Goal: Task Accomplishment & Management: Manage account settings

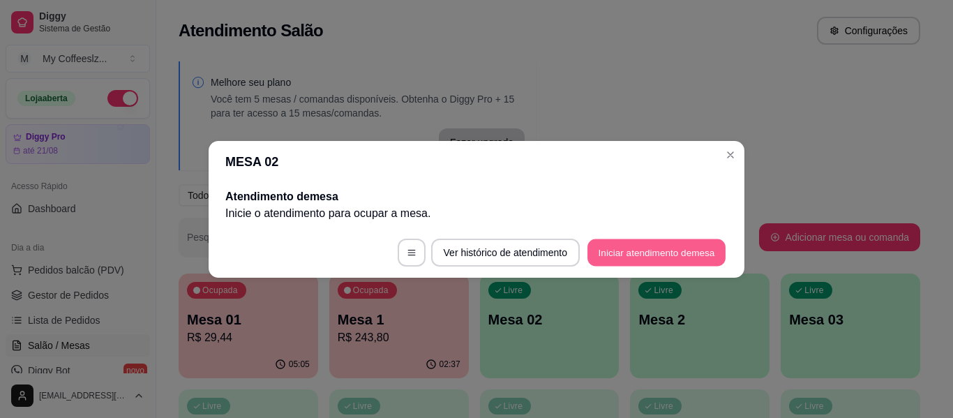
click at [647, 251] on button "Iniciar atendimento de mesa" at bounding box center [656, 252] width 138 height 27
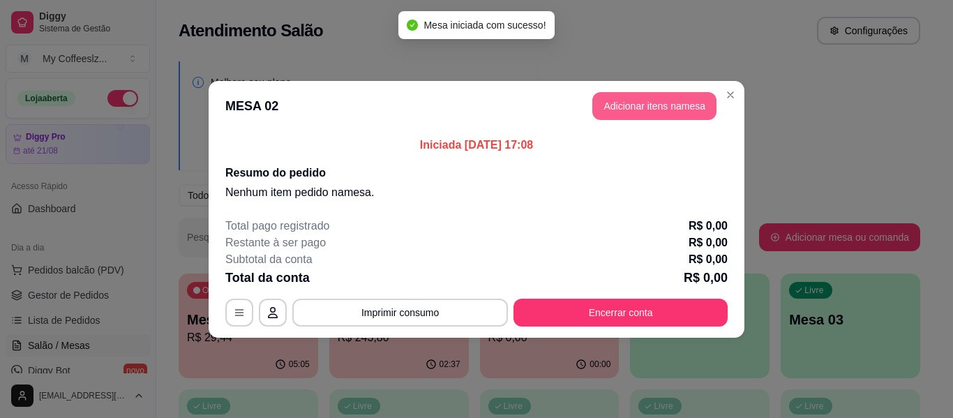
click at [624, 107] on button "Adicionar itens na mesa" at bounding box center [654, 106] width 124 height 28
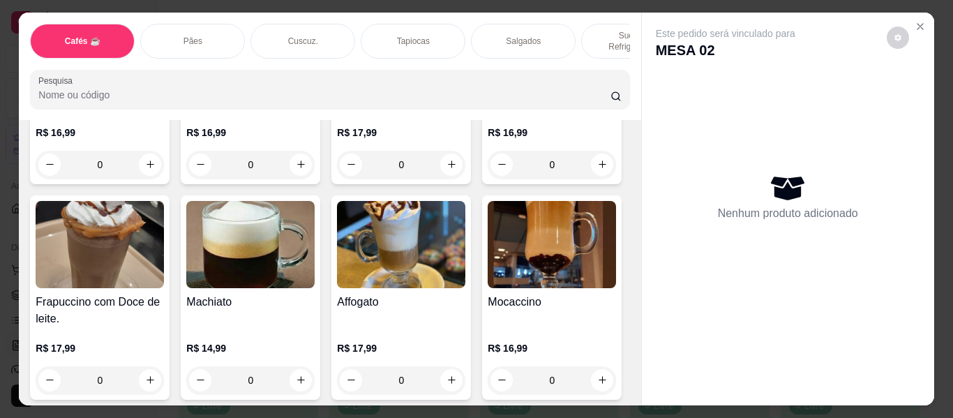
scroll to position [1604, 0]
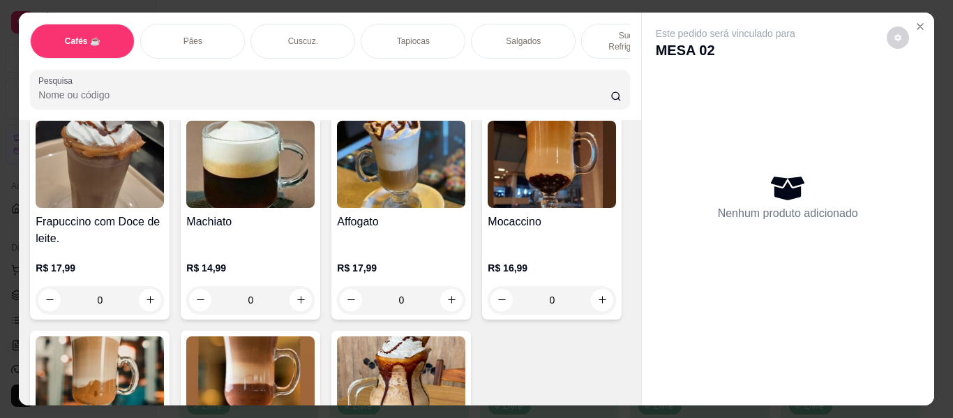
type input "1"
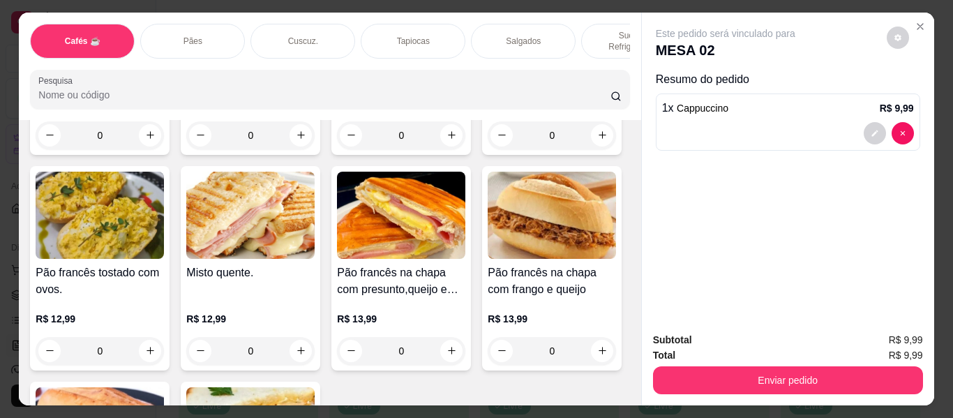
scroll to position [2302, 0]
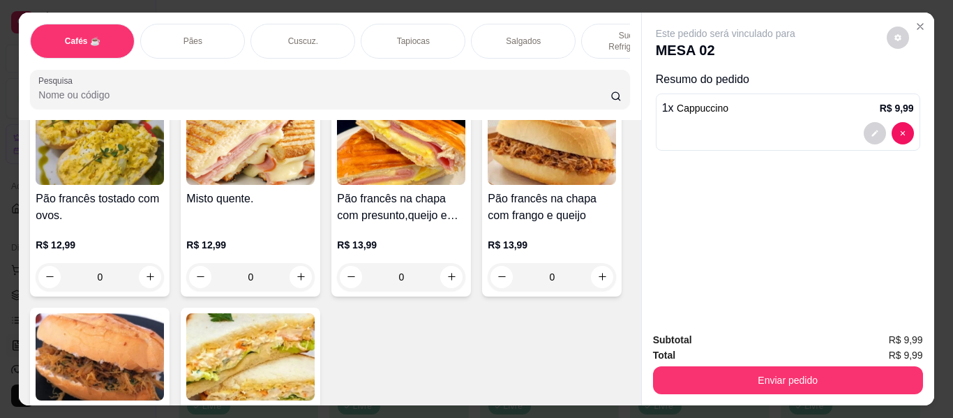
click at [525, 24] on div "Salgados" at bounding box center [523, 41] width 105 height 35
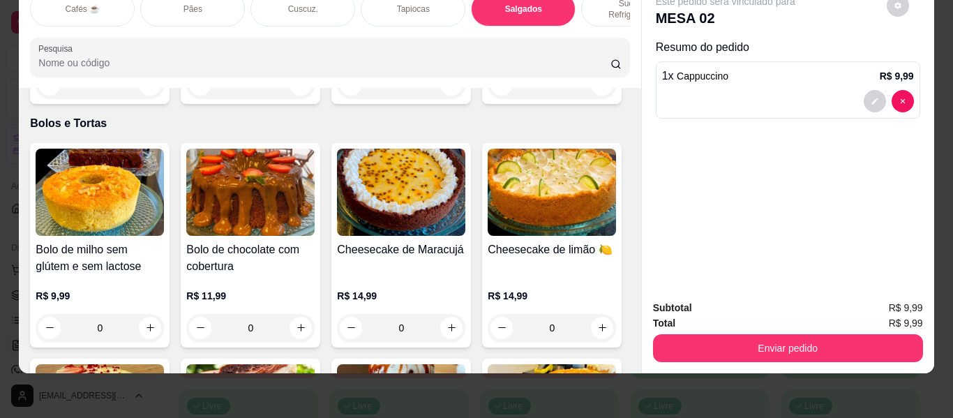
scroll to position [6023, 0]
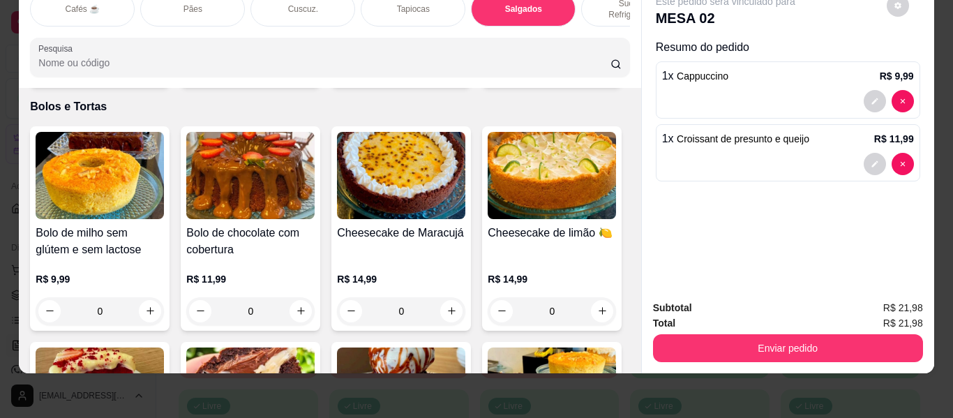
type input "2"
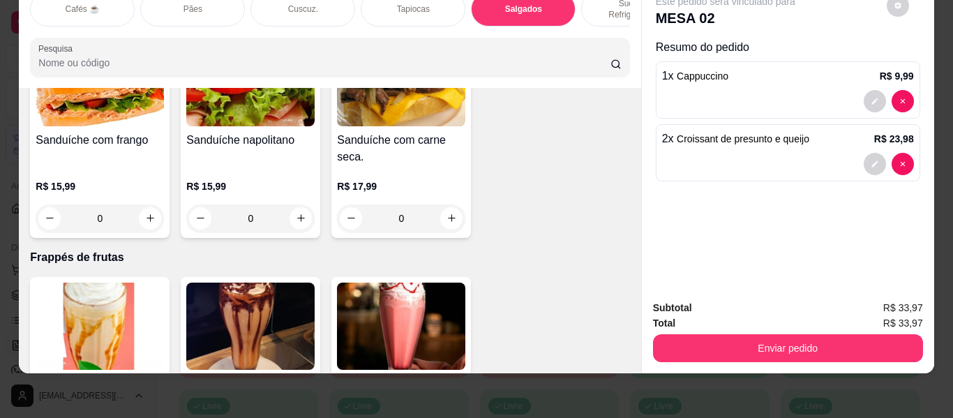
scroll to position [6930, 0]
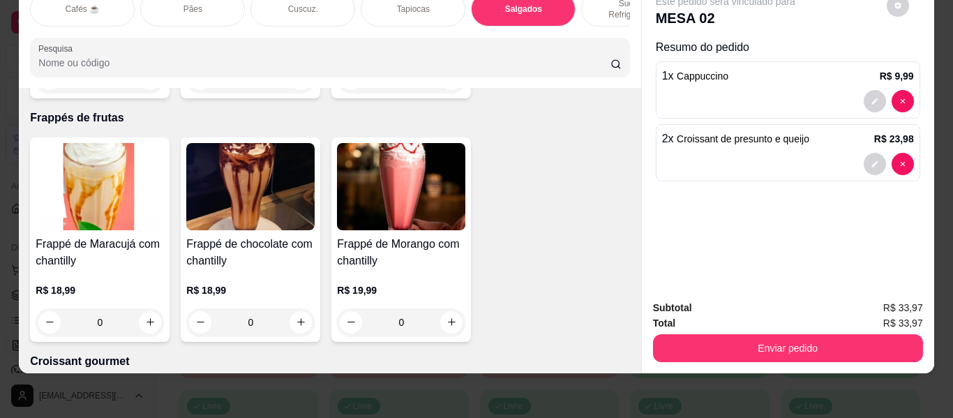
type input "1"
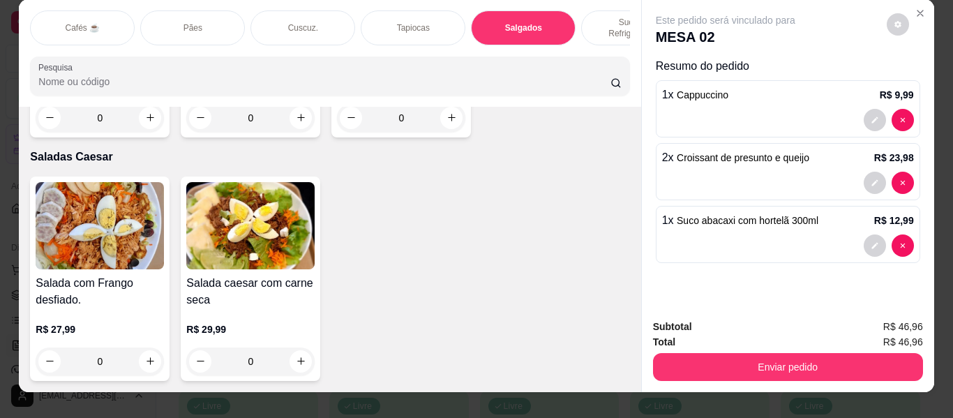
scroll to position [0, 0]
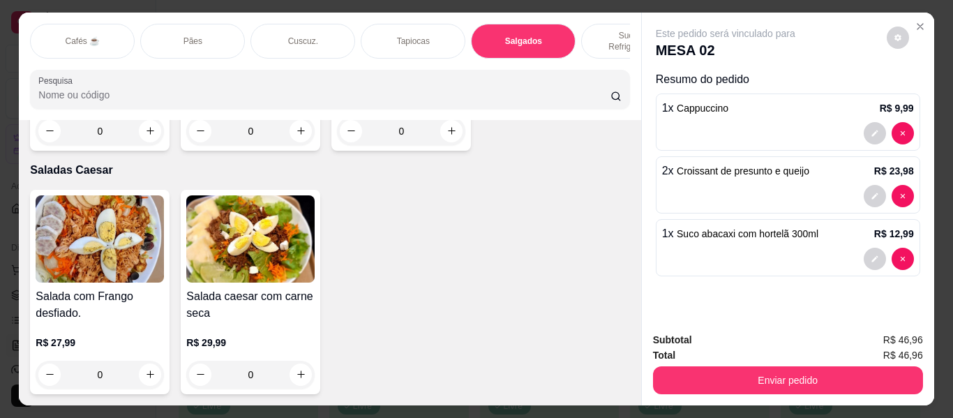
click at [407, 36] on p "Tapiocas" at bounding box center [413, 41] width 33 height 11
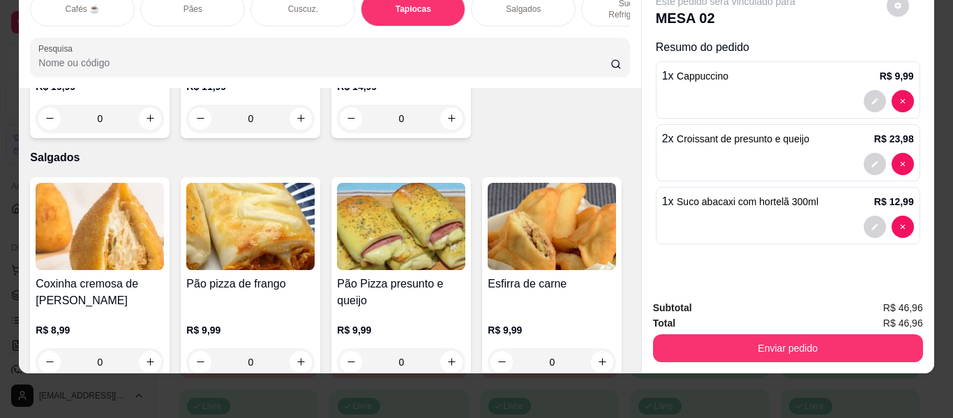
scroll to position [4347, 0]
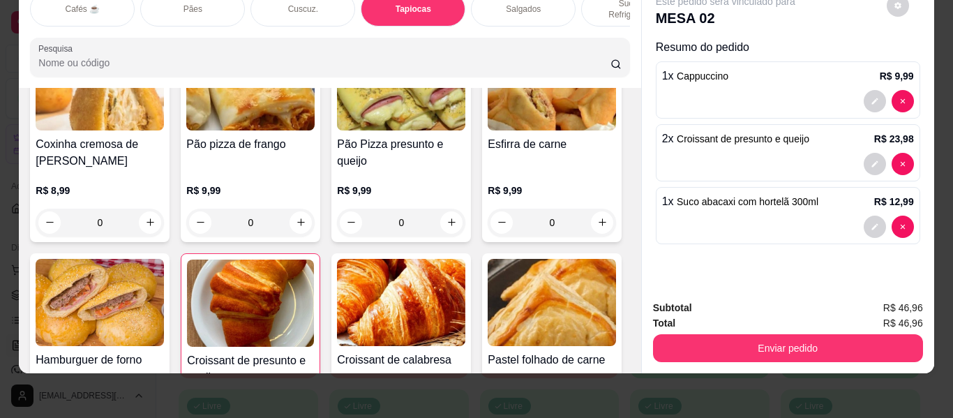
type input "1"
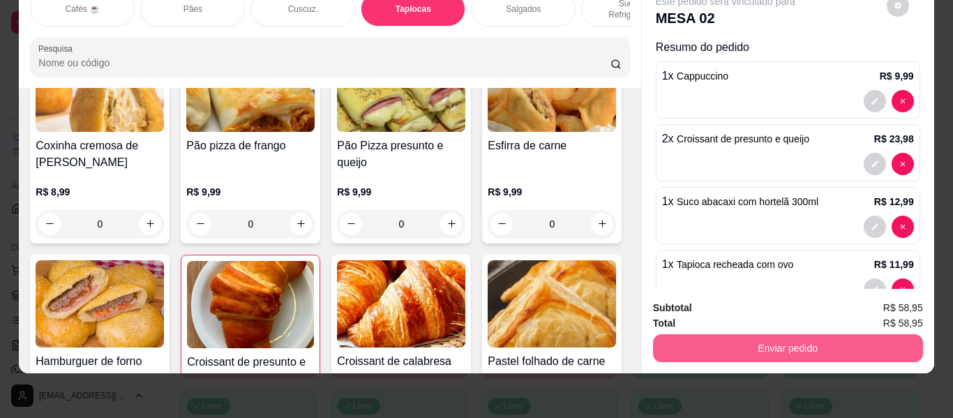
click at [728, 342] on button "Enviar pedido" at bounding box center [788, 348] width 270 height 28
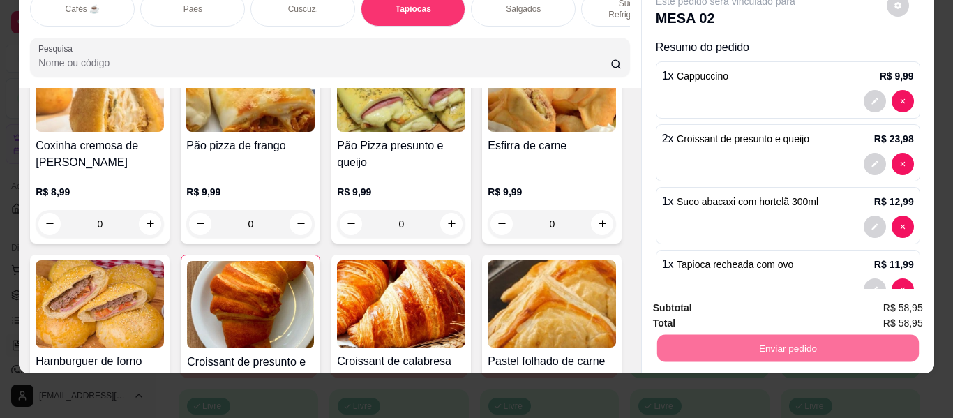
click at [728, 305] on button "Não registrar e enviar pedido" at bounding box center [741, 302] width 141 height 26
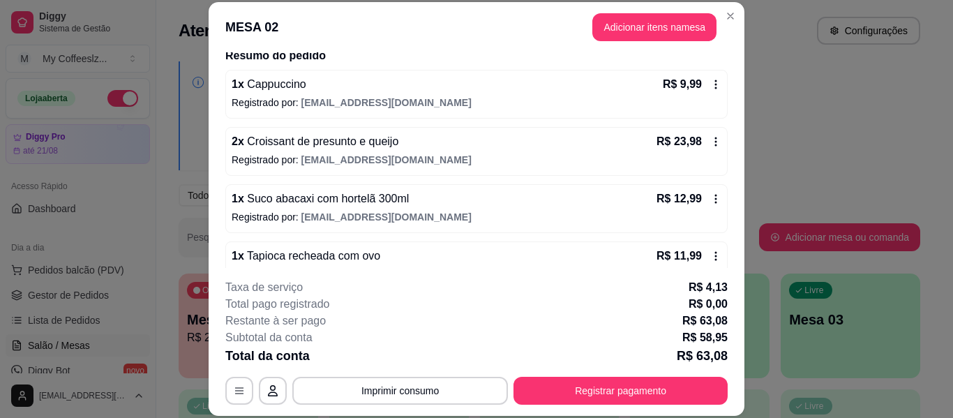
scroll to position [139, 0]
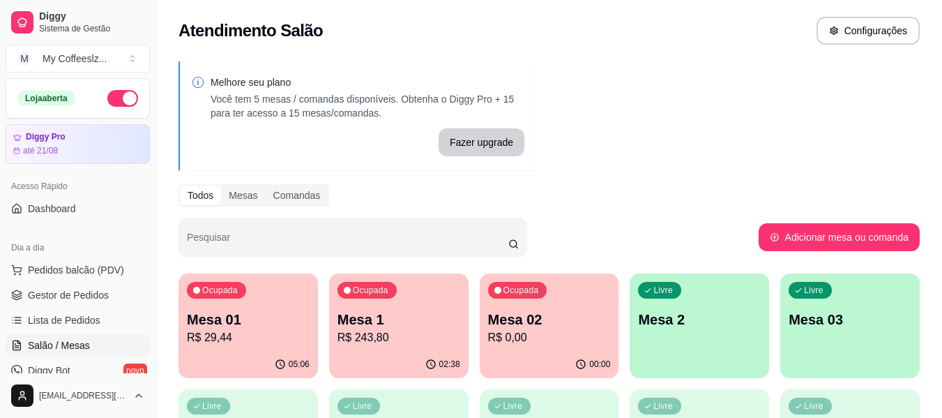
click at [672, 333] on div "Livre Mesa 2" at bounding box center [699, 317] width 139 height 88
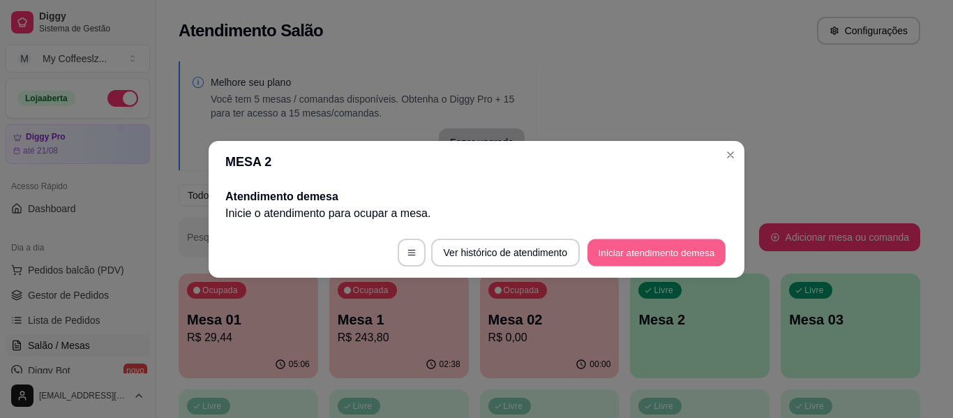
click at [641, 248] on button "Iniciar atendimento de mesa" at bounding box center [656, 252] width 138 height 27
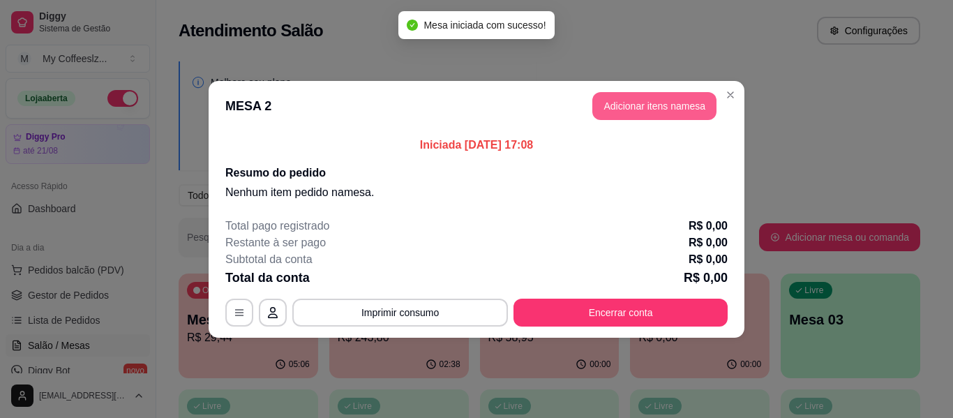
click at [677, 107] on button "Adicionar itens na mesa" at bounding box center [654, 106] width 124 height 28
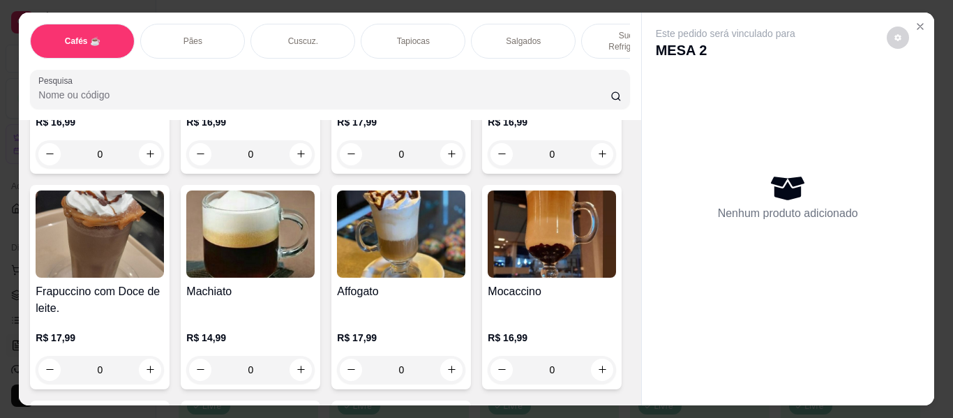
scroll to position [1604, 0]
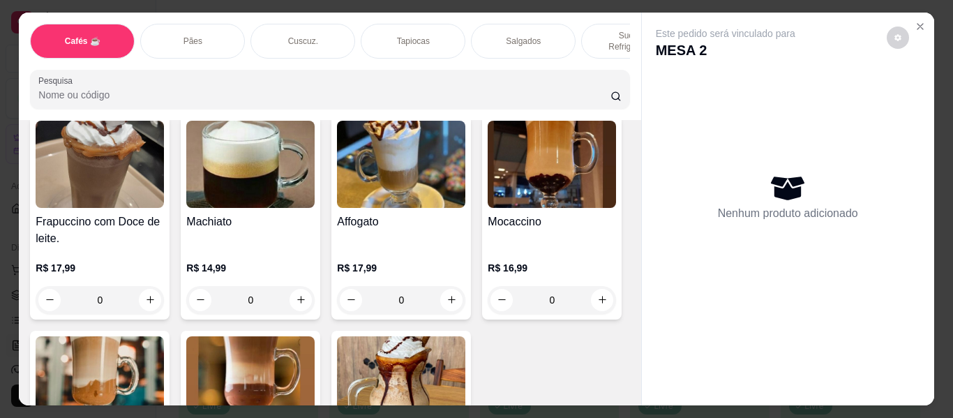
type input "2"
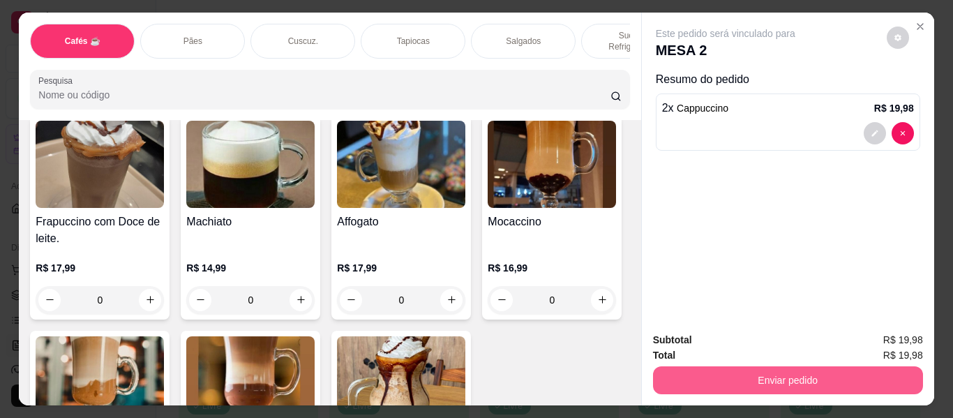
click at [753, 377] on button "Enviar pedido" at bounding box center [788, 380] width 270 height 28
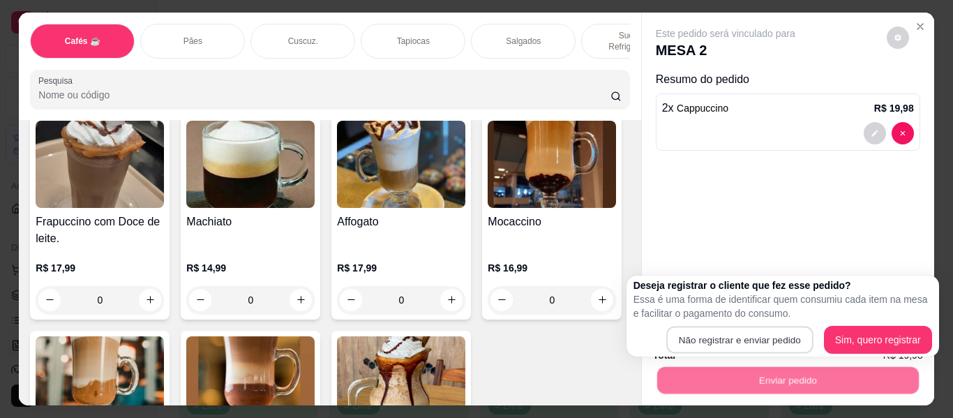
click at [741, 333] on button "Não registrar e enviar pedido" at bounding box center [739, 339] width 146 height 27
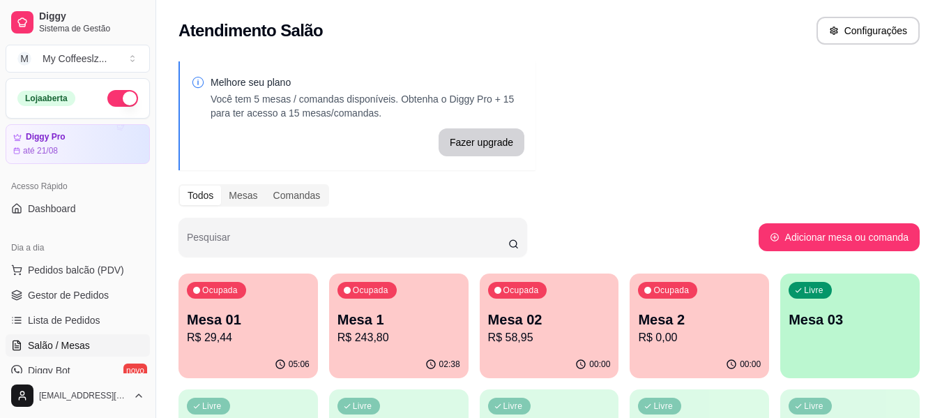
click at [722, 319] on p "Mesa 2" at bounding box center [699, 320] width 123 height 20
click at [836, 323] on p "Mesa 03" at bounding box center [850, 319] width 119 height 19
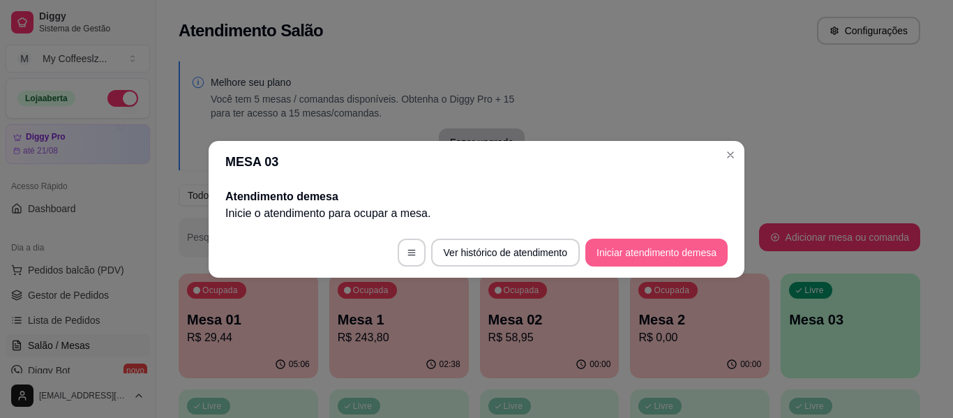
click at [689, 258] on button "Iniciar atendimento de mesa" at bounding box center [656, 253] width 142 height 28
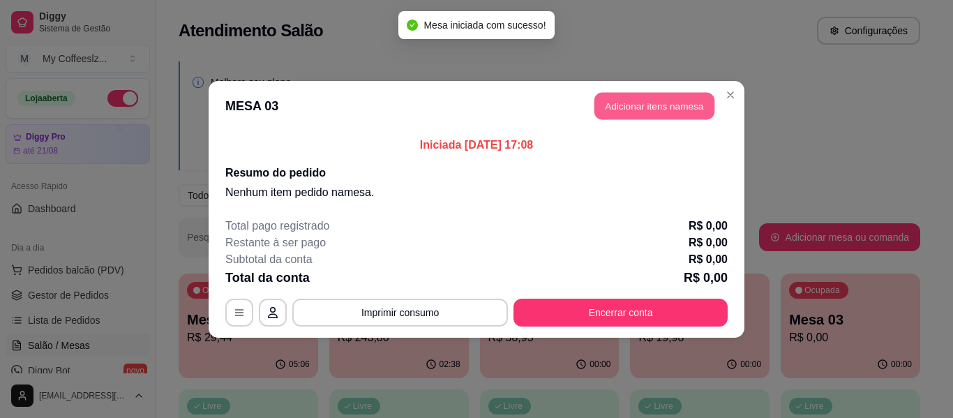
click at [620, 107] on button "Adicionar itens na mesa" at bounding box center [654, 105] width 120 height 27
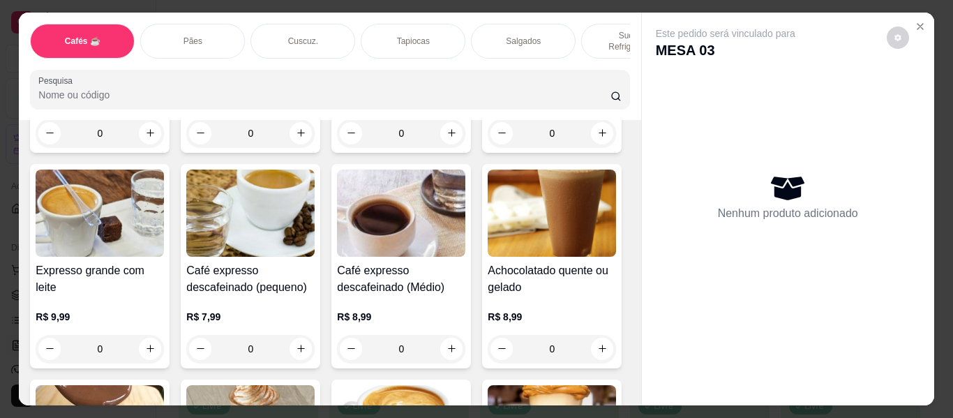
scroll to position [907, 0]
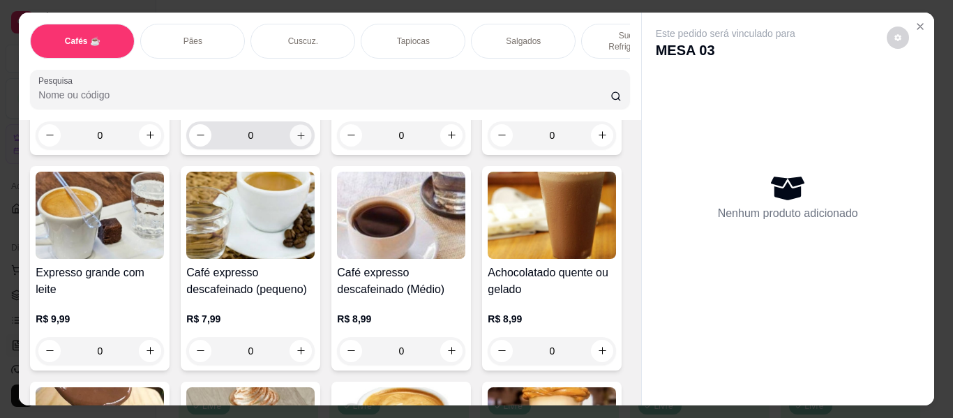
click at [292, 146] on button "increase-product-quantity" at bounding box center [301, 135] width 22 height 22
type input "1"
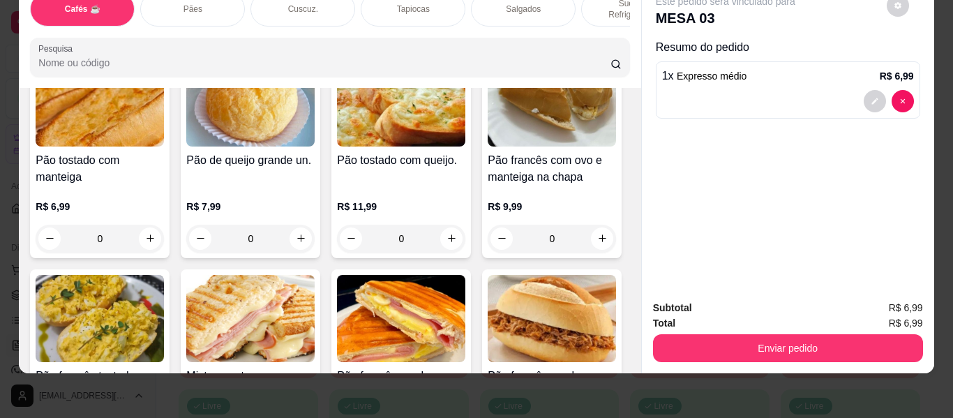
scroll to position [2371, 0]
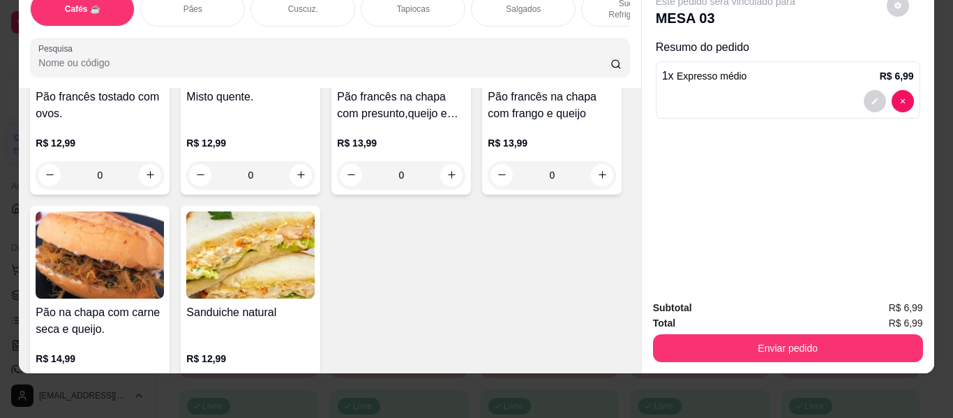
click at [604, 2] on div "Sucos e Refrigerantes" at bounding box center [633, 9] width 105 height 35
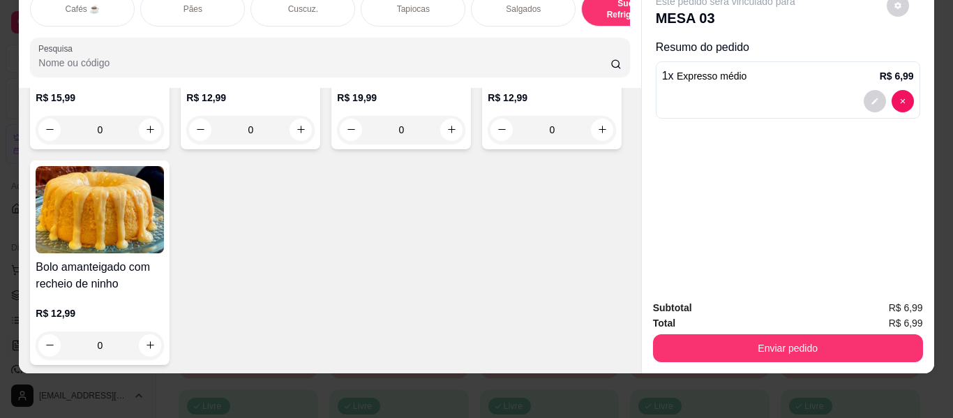
type input "1"
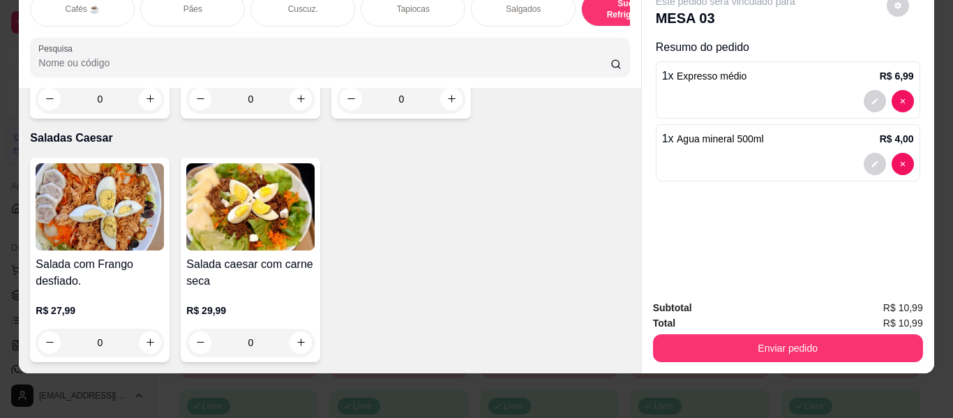
scroll to position [9280, 0]
click at [451, 104] on icon "increase-product-quantity" at bounding box center [451, 98] width 10 height 10
type input "1"
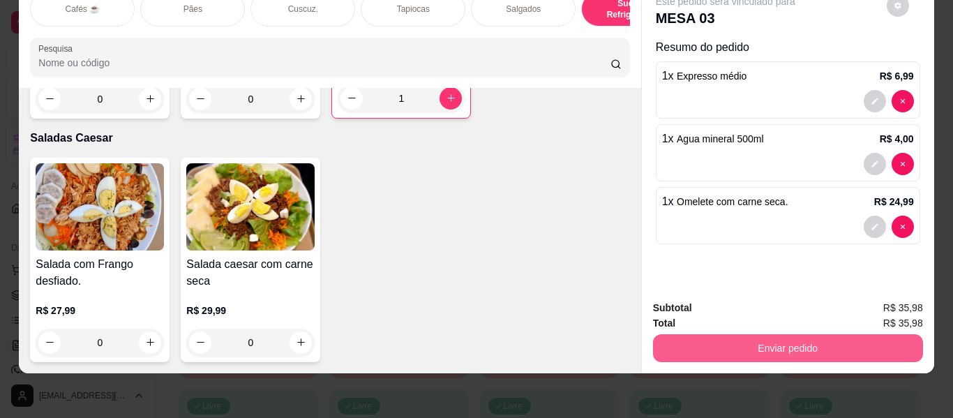
click at [766, 336] on button "Enviar pedido" at bounding box center [788, 348] width 270 height 28
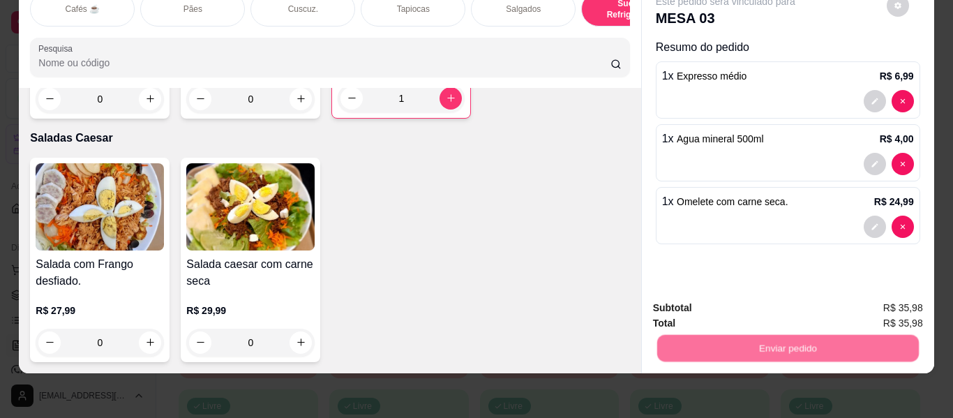
click at [731, 298] on button "Não registrar e enviar pedido" at bounding box center [741, 302] width 145 height 27
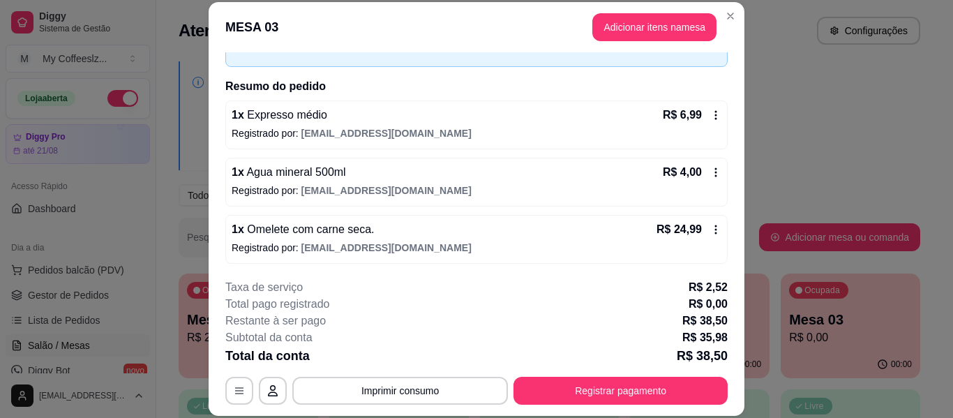
scroll to position [85, 0]
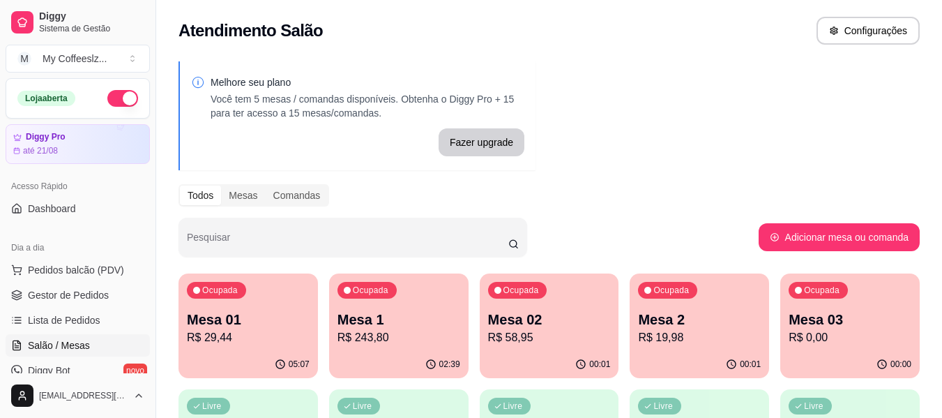
click at [700, 317] on p "Mesa 2" at bounding box center [699, 320] width 123 height 20
click at [564, 329] on p "R$ 58,95" at bounding box center [549, 337] width 119 height 16
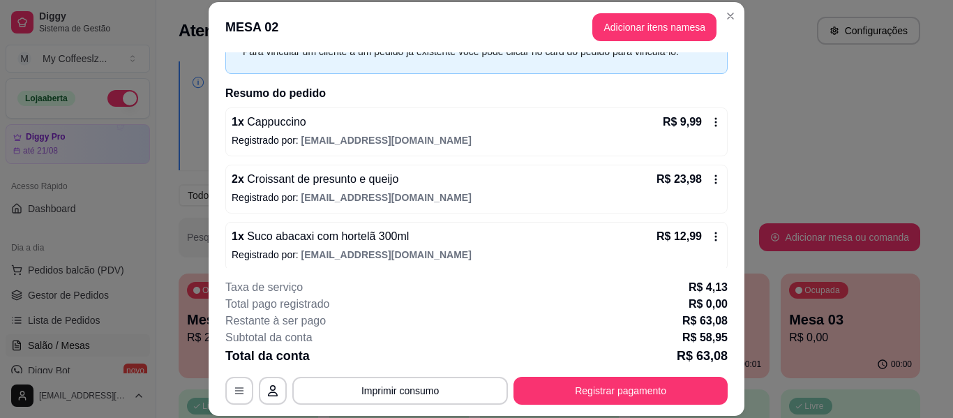
scroll to position [139, 0]
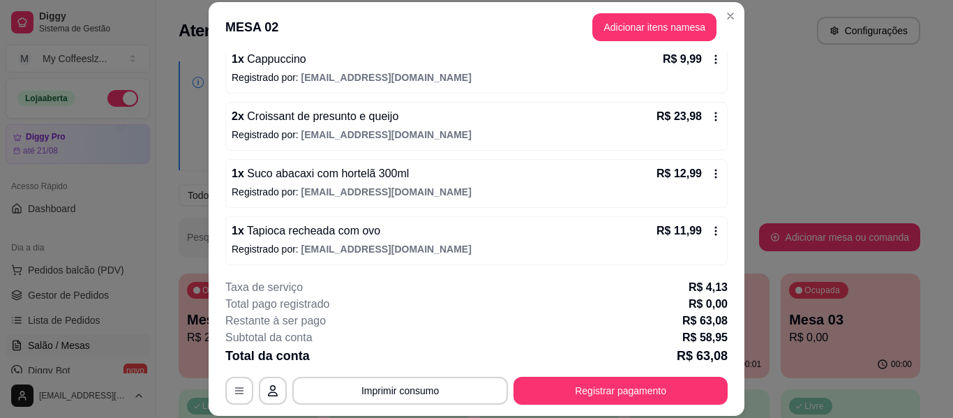
click at [542, 219] on div "1 x Tapioca recheada com ovo R$ 11,99 Registrado por: [EMAIL_ADDRESS][DOMAIN_NA…" at bounding box center [476, 240] width 502 height 49
click at [646, 31] on button "Adicionar itens na mesa" at bounding box center [654, 27] width 124 height 28
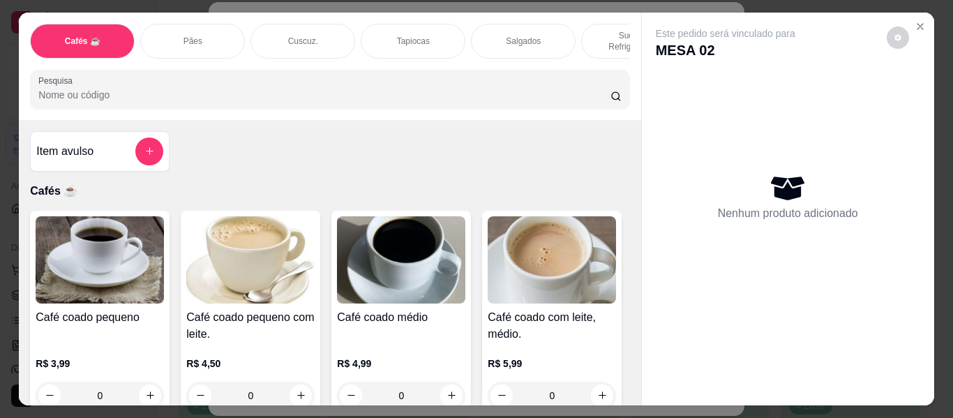
click at [593, 30] on p "Sucos e Refrigerantes" at bounding box center [633, 41] width 81 height 22
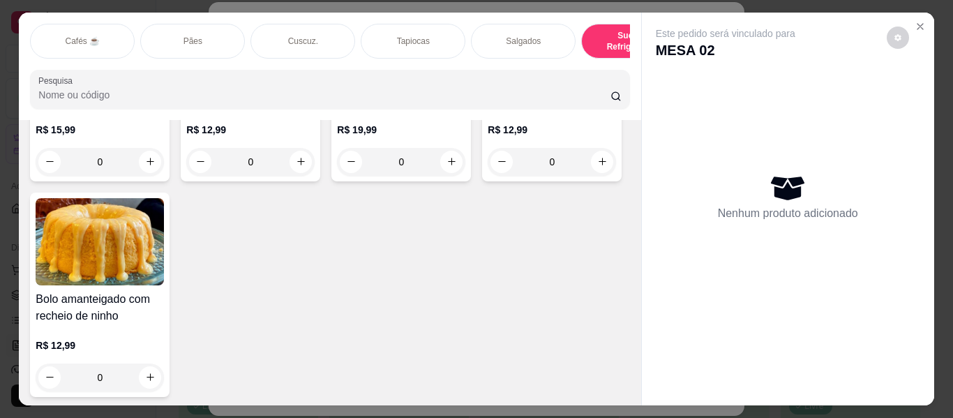
scroll to position [38, 0]
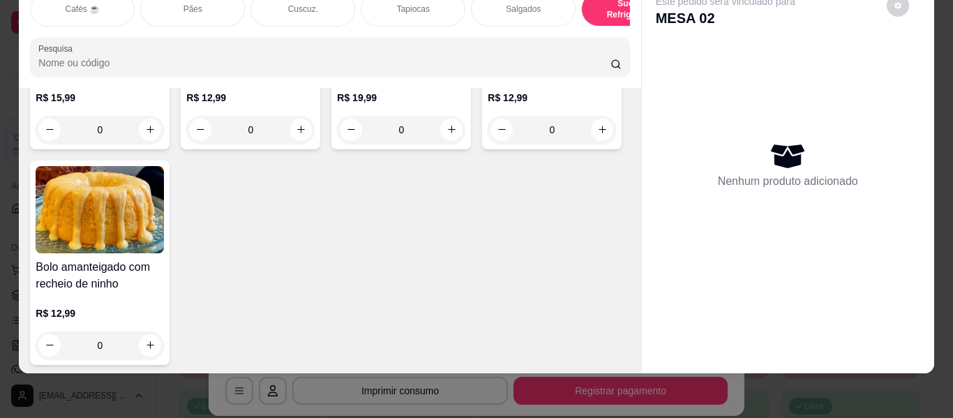
type input "1"
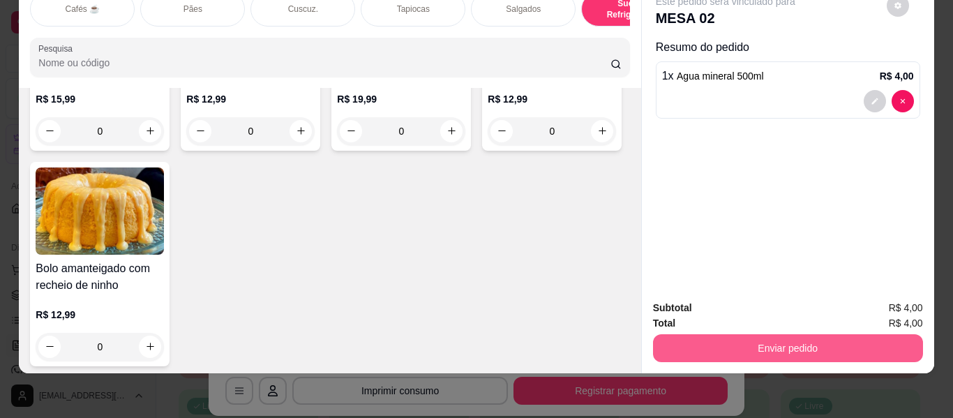
click at [755, 343] on button "Enviar pedido" at bounding box center [788, 348] width 270 height 28
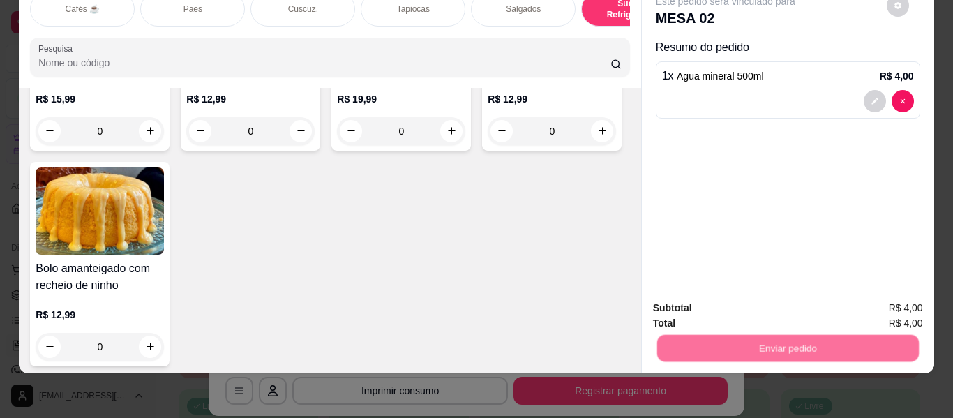
click at [753, 290] on button "Não registrar e enviar pedido" at bounding box center [741, 302] width 145 height 27
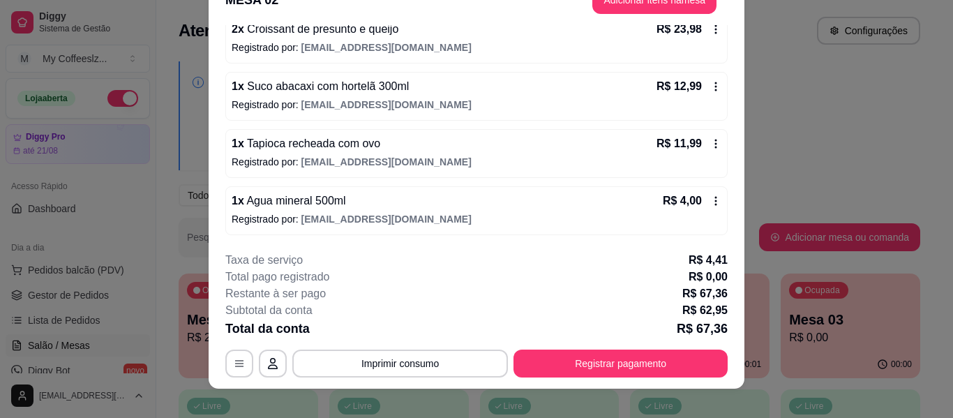
scroll to position [43, 0]
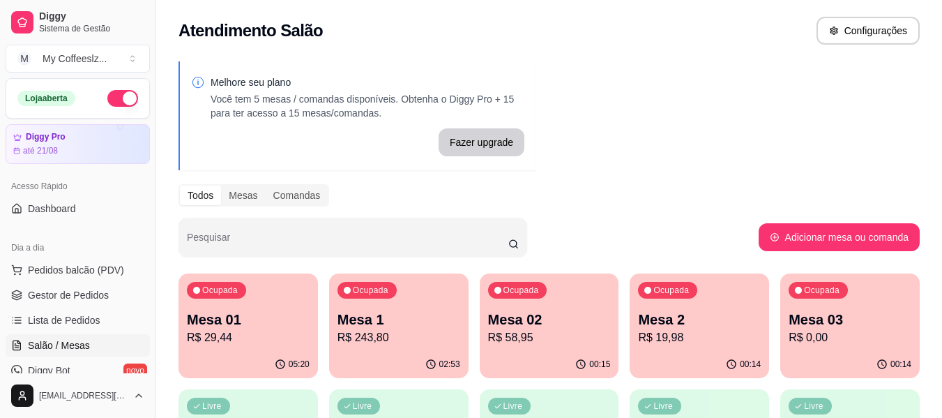
click at [506, 338] on p "R$ 58,95" at bounding box center [549, 337] width 123 height 17
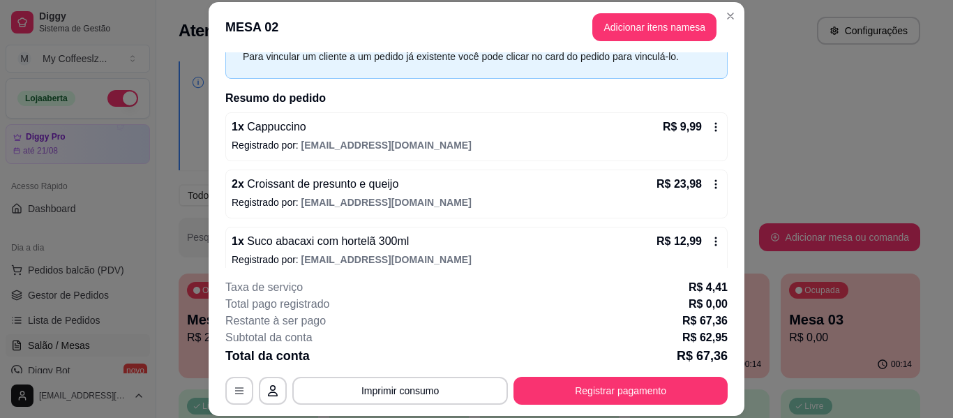
scroll to position [139, 0]
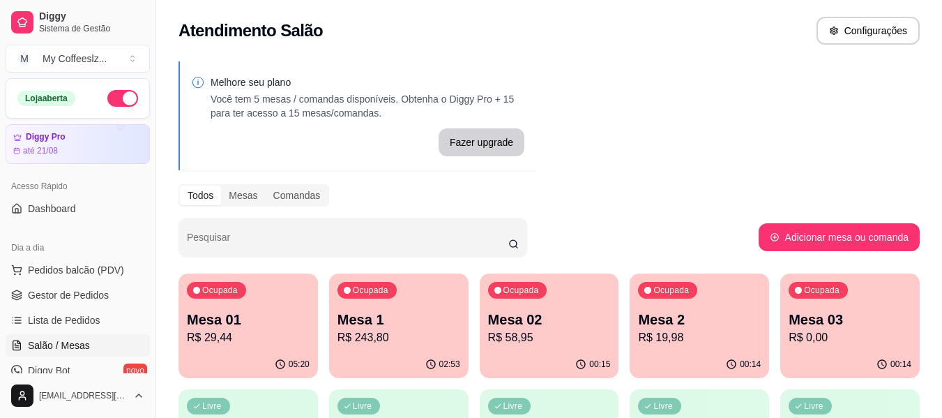
click at [730, 314] on p "Mesa 2" at bounding box center [699, 320] width 123 height 20
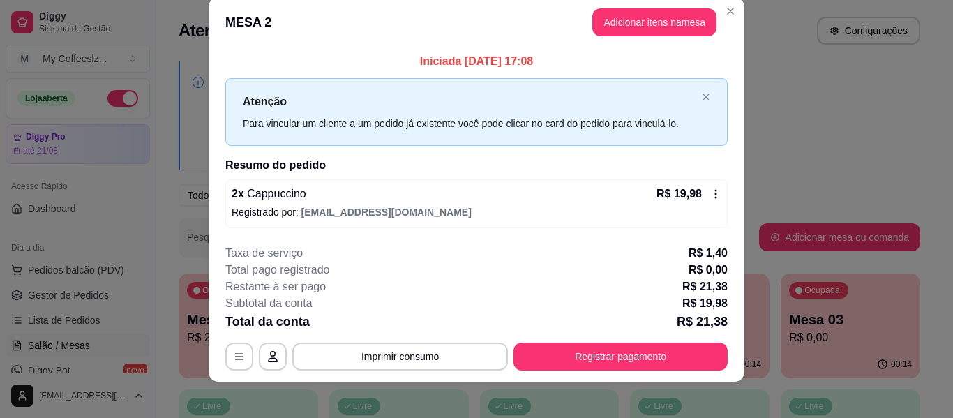
scroll to position [28, 0]
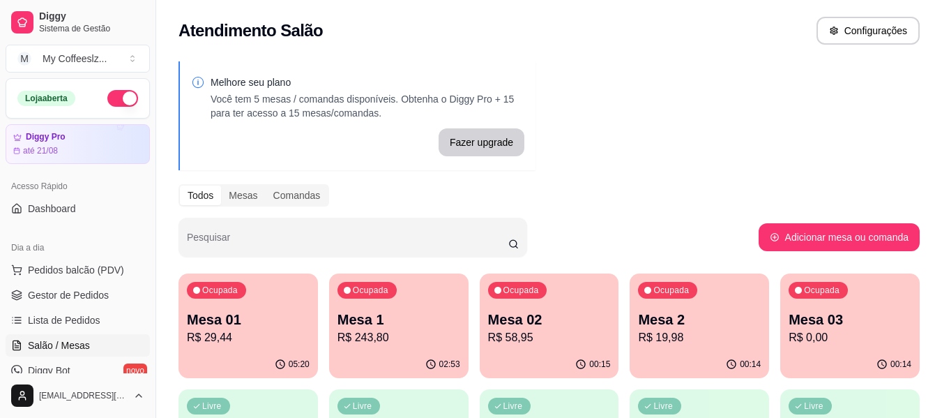
click at [873, 370] on div "00:14" at bounding box center [849, 364] width 139 height 27
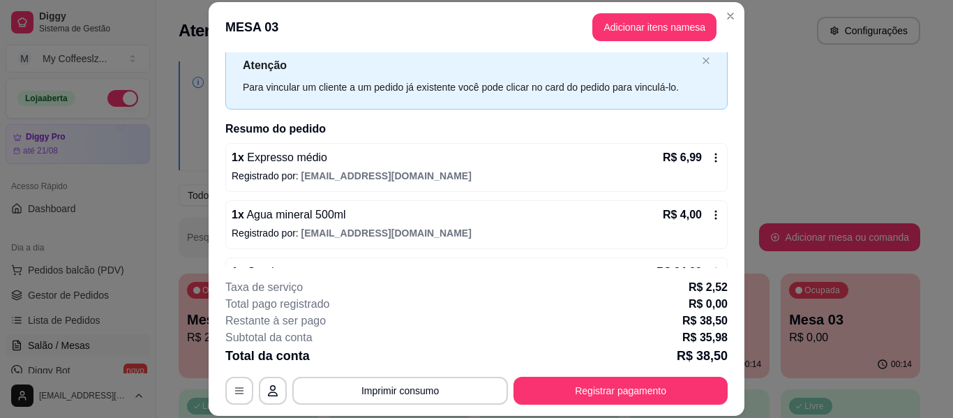
scroll to position [85, 0]
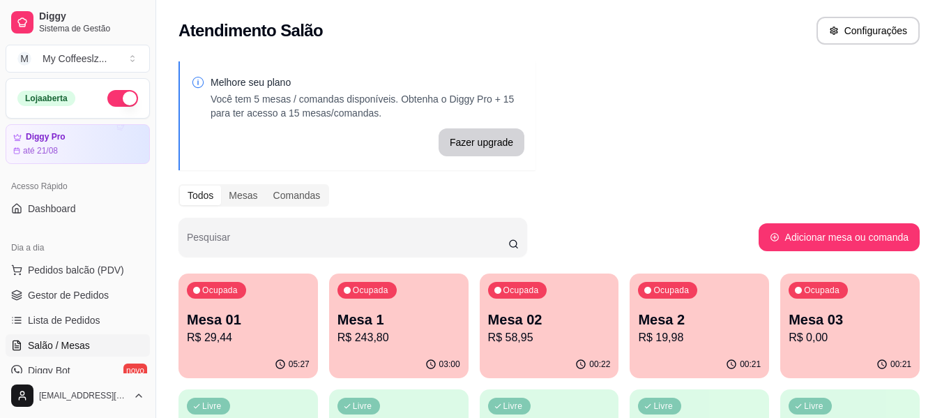
click at [822, 341] on p "R$ 0,00" at bounding box center [850, 337] width 123 height 17
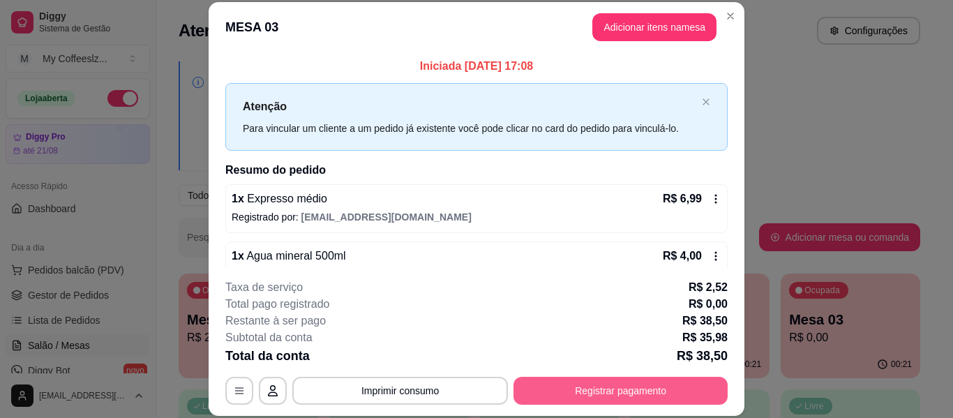
click at [568, 384] on button "Registrar pagamento" at bounding box center [620, 391] width 214 height 28
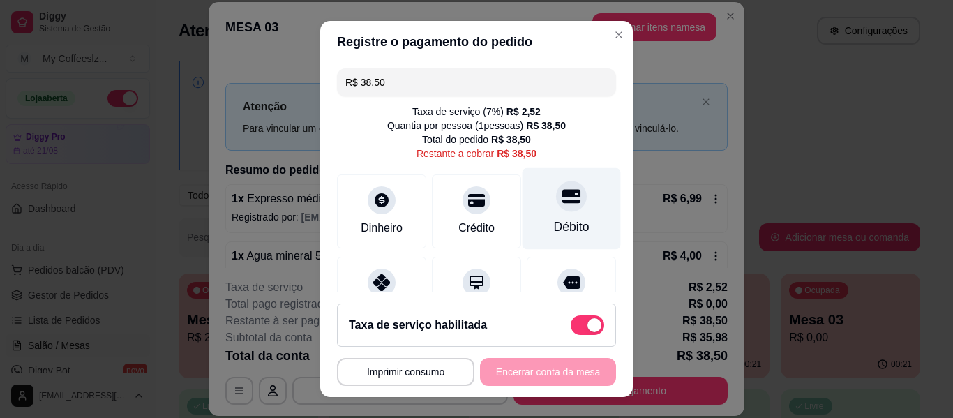
click at [562, 197] on icon at bounding box center [571, 196] width 18 height 14
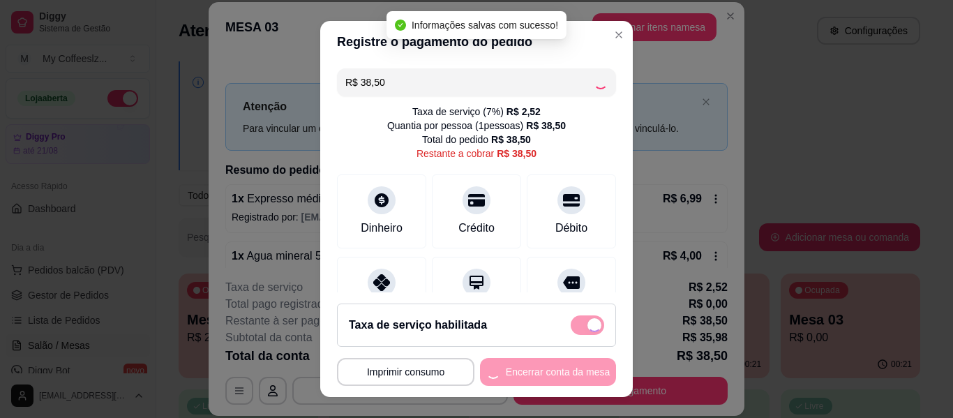
type input "R$ 0,00"
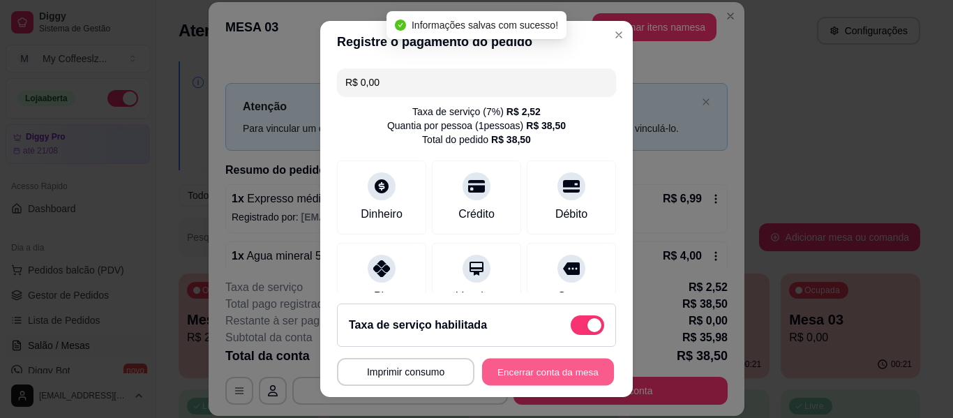
click at [516, 370] on button "Encerrar conta da mesa" at bounding box center [548, 372] width 132 height 27
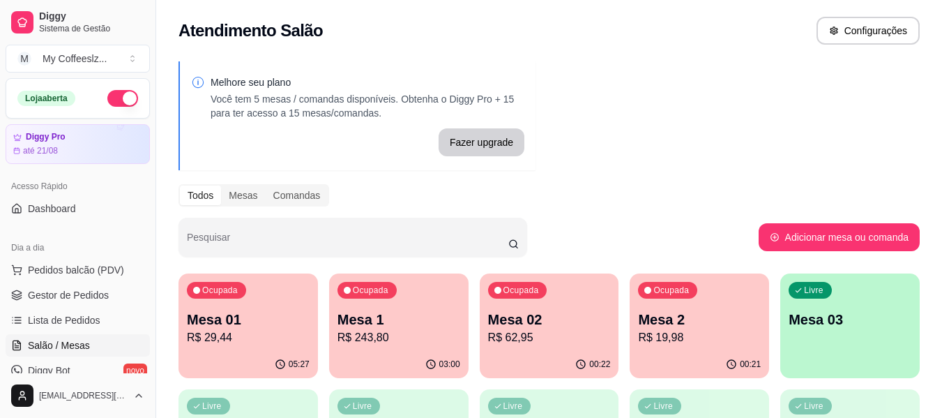
click at [834, 319] on p "Mesa 03" at bounding box center [850, 320] width 123 height 20
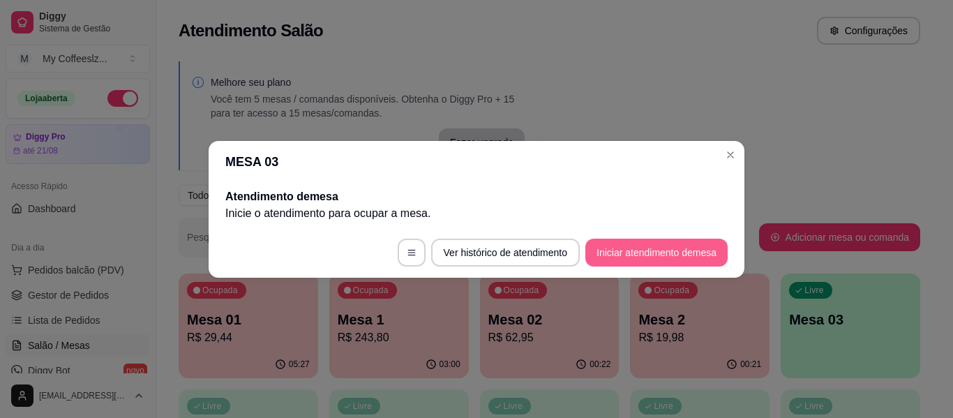
click at [644, 246] on button "Iniciar atendimento de mesa" at bounding box center [656, 253] width 142 height 28
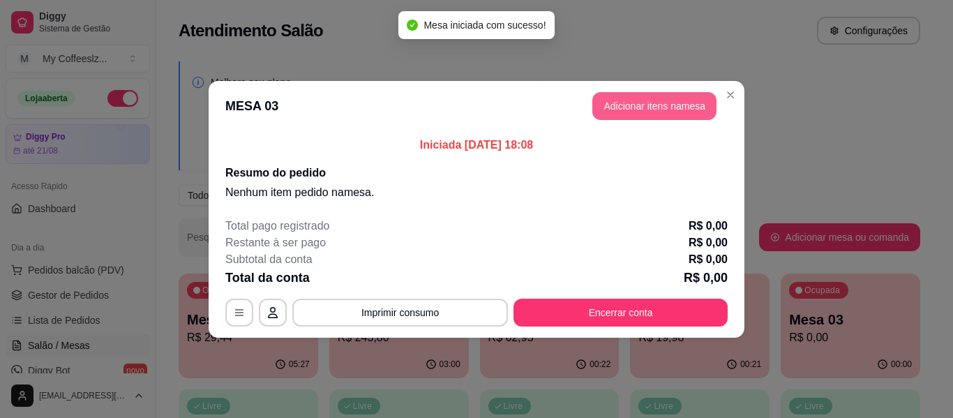
click at [628, 107] on button "Adicionar itens na mesa" at bounding box center [654, 106] width 124 height 28
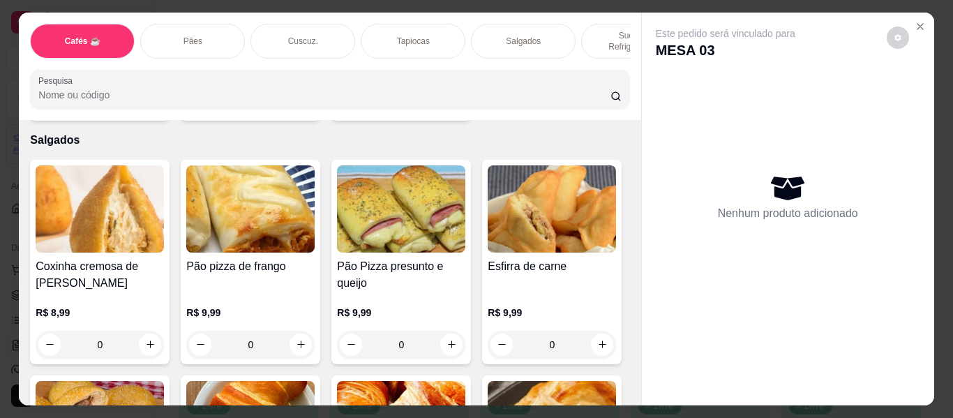
scroll to position [4255, 0]
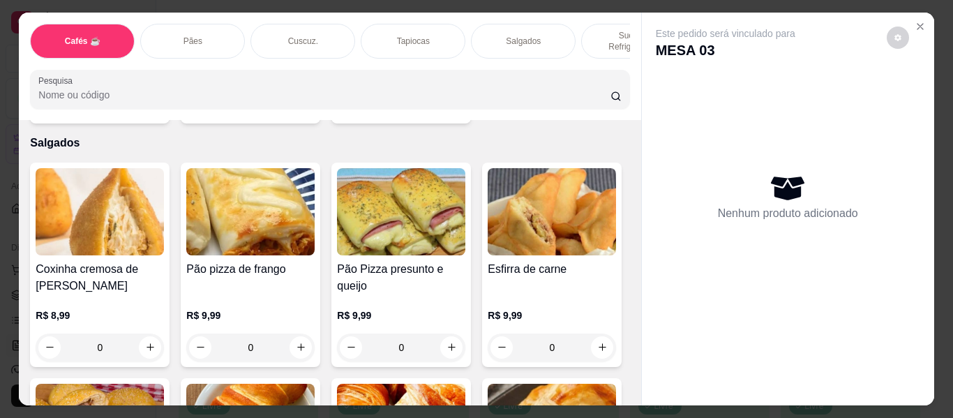
type input "2"
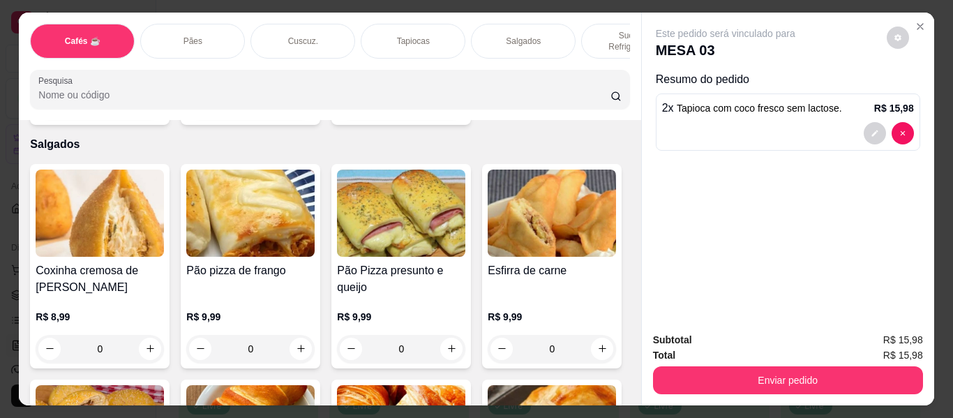
scroll to position [4255, 0]
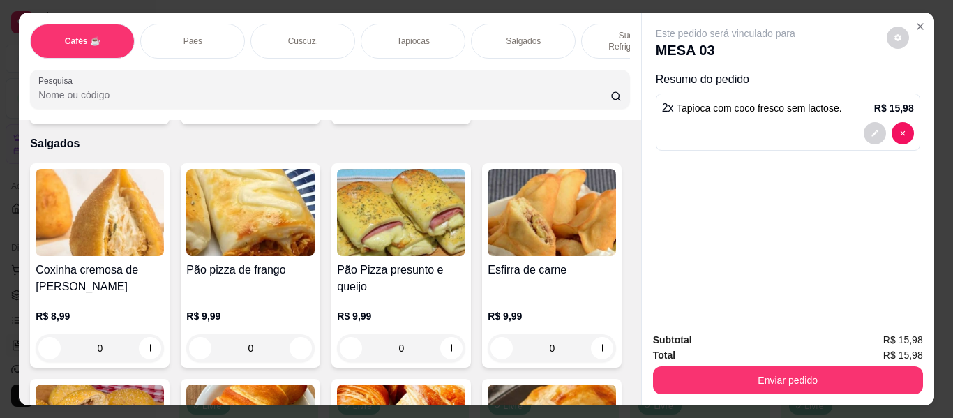
click at [593, 30] on p "Sucos e Refrigerantes" at bounding box center [633, 41] width 81 height 22
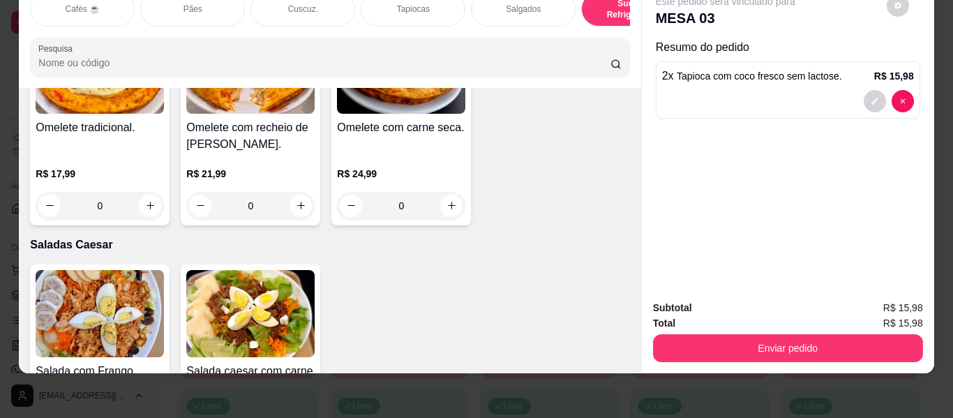
scroll to position [7536, 0]
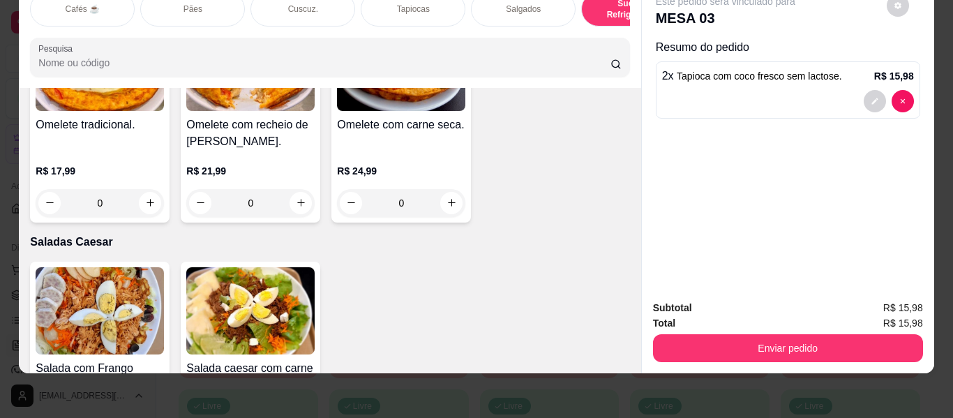
type input "1"
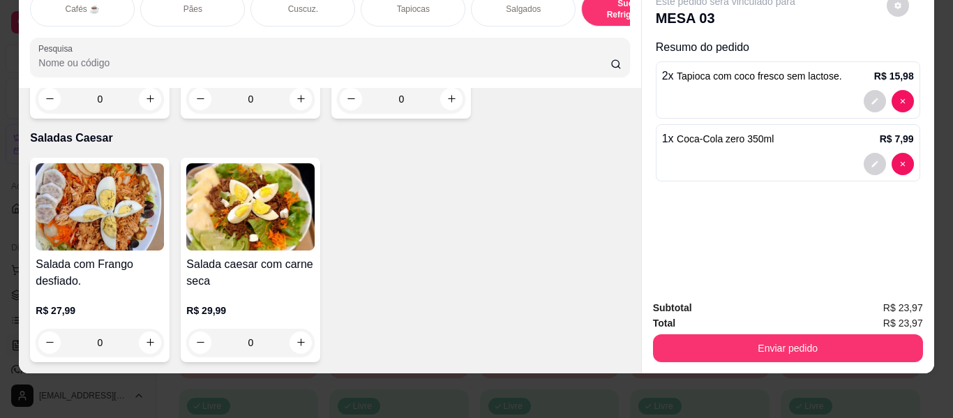
scroll to position [8375, 0]
click at [870, 90] on button "decrease-product-quantity" at bounding box center [874, 101] width 22 height 22
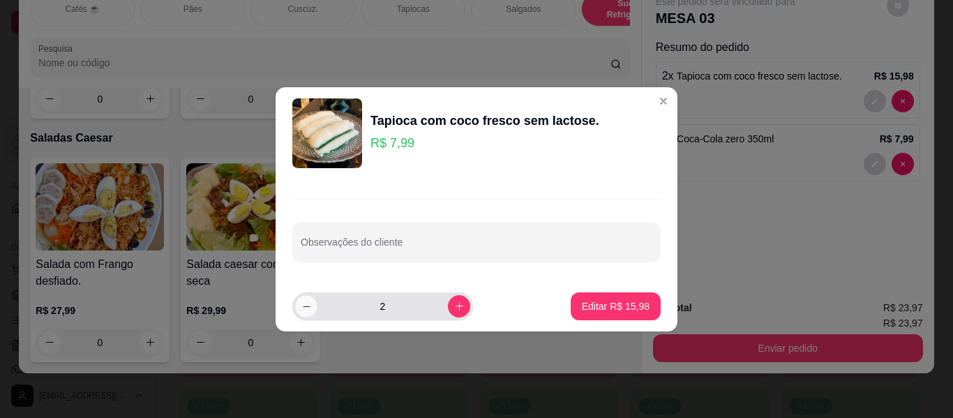
click at [303, 301] on icon "decrease-product-quantity" at bounding box center [306, 306] width 10 height 10
type input "1"
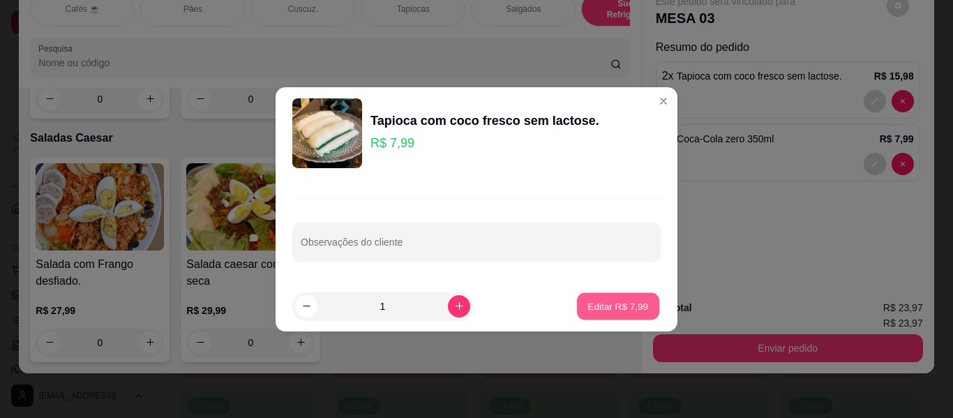
click at [603, 307] on p "Editar R$ 7,99" at bounding box center [618, 305] width 61 height 13
type input "1"
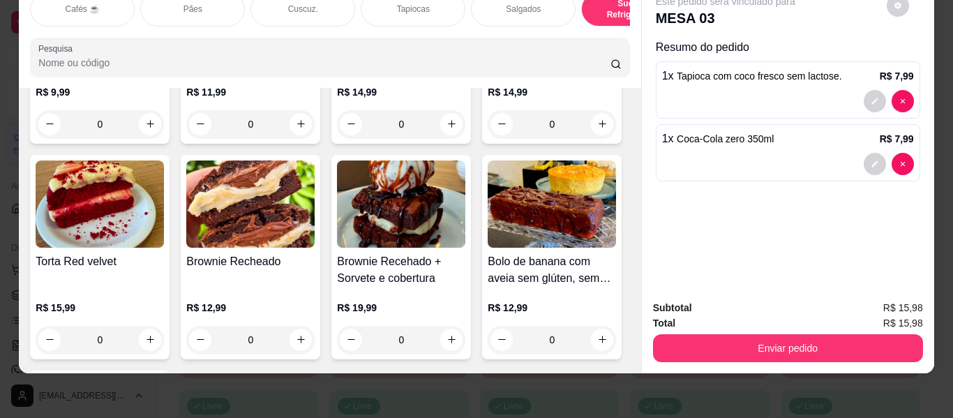
scroll to position [6212, 0]
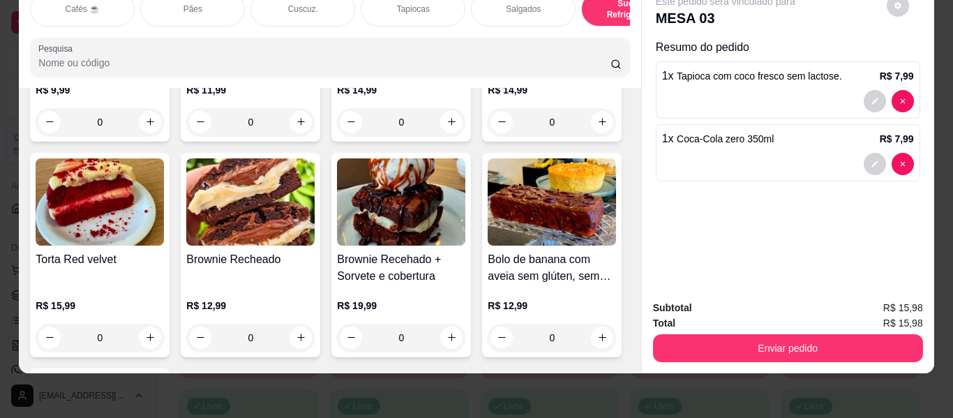
type input "1"
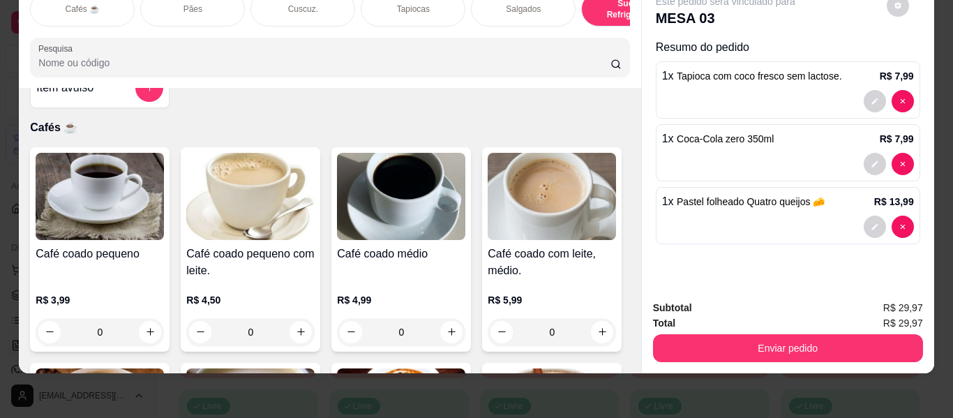
scroll to position [0, 0]
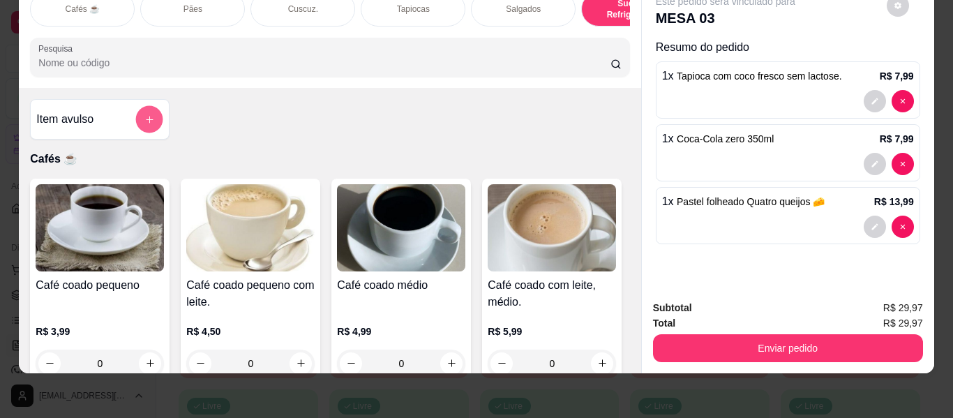
click at [136, 113] on button "add-separate-item" at bounding box center [149, 119] width 27 height 27
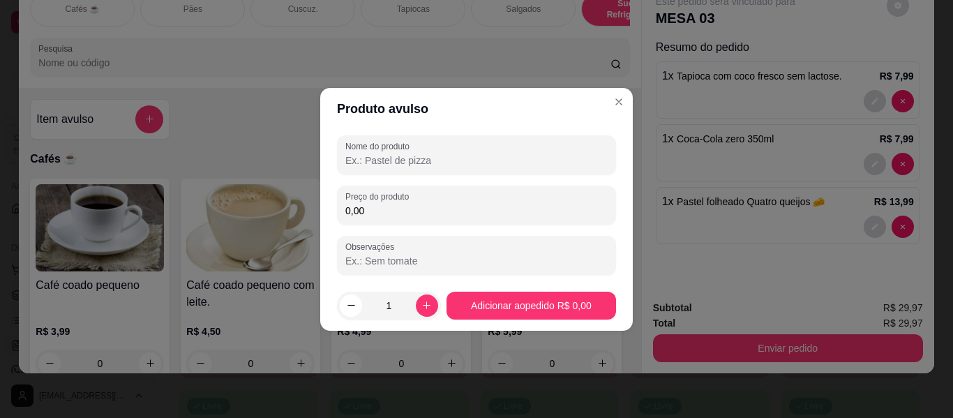
click at [368, 157] on input "Nome do produto" at bounding box center [476, 160] width 262 height 14
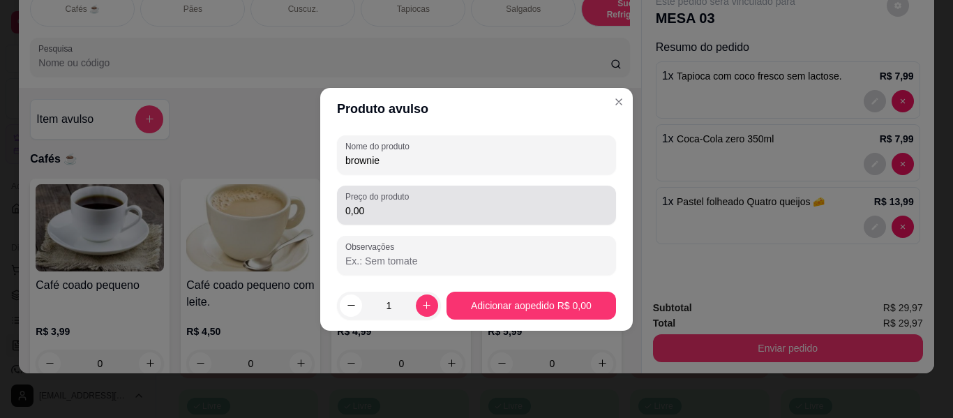
type input "brownie"
click at [382, 211] on input "0,00" at bounding box center [476, 211] width 262 height 14
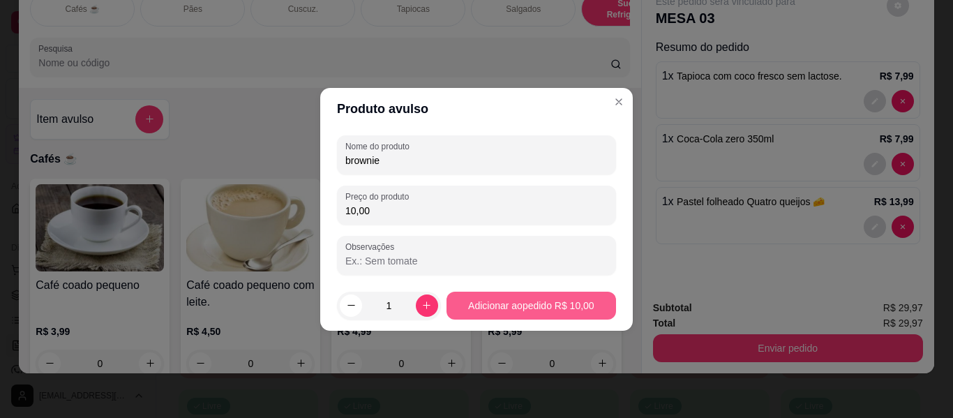
type input "10,00"
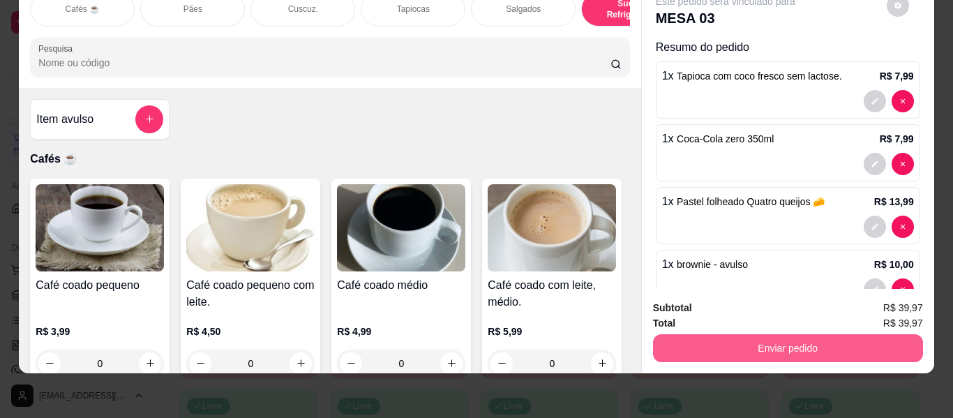
click at [718, 338] on button "Enviar pedido" at bounding box center [788, 348] width 270 height 28
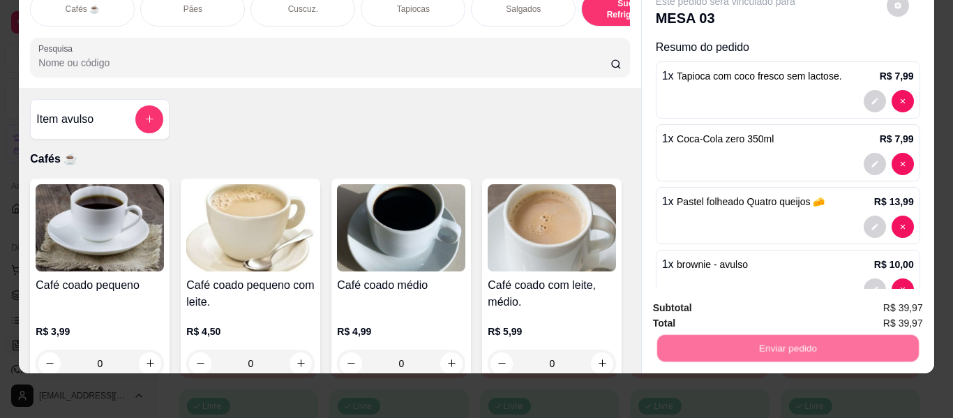
click at [723, 307] on button "Não registrar e enviar pedido" at bounding box center [741, 302] width 145 height 27
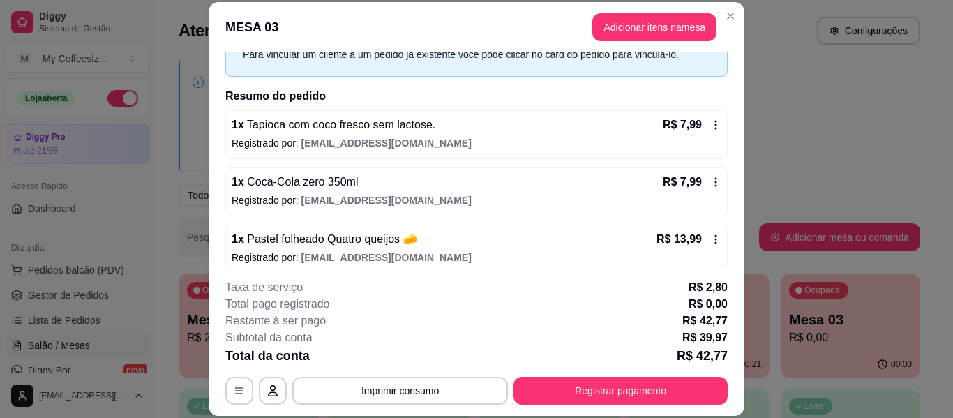
scroll to position [139, 0]
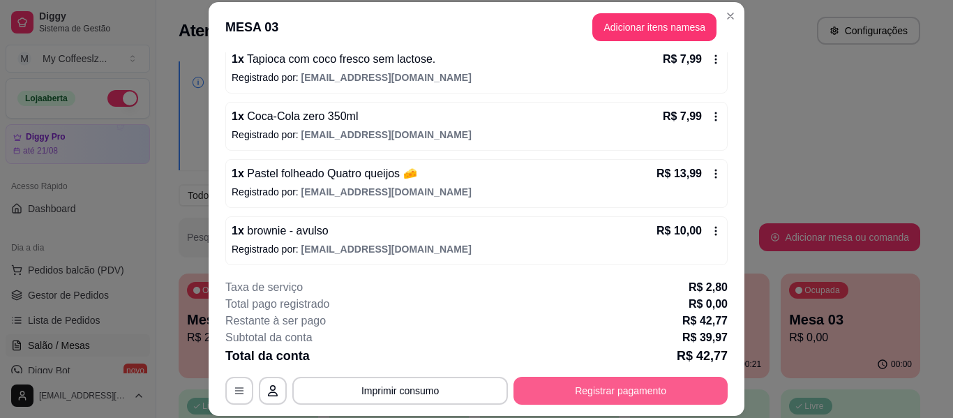
click at [617, 391] on button "Registrar pagamento" at bounding box center [620, 391] width 214 height 28
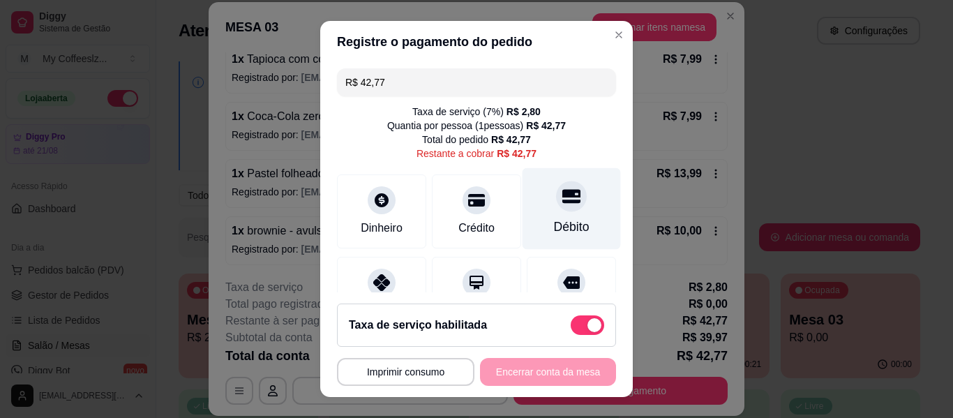
click at [571, 206] on div "Débito" at bounding box center [571, 209] width 98 height 82
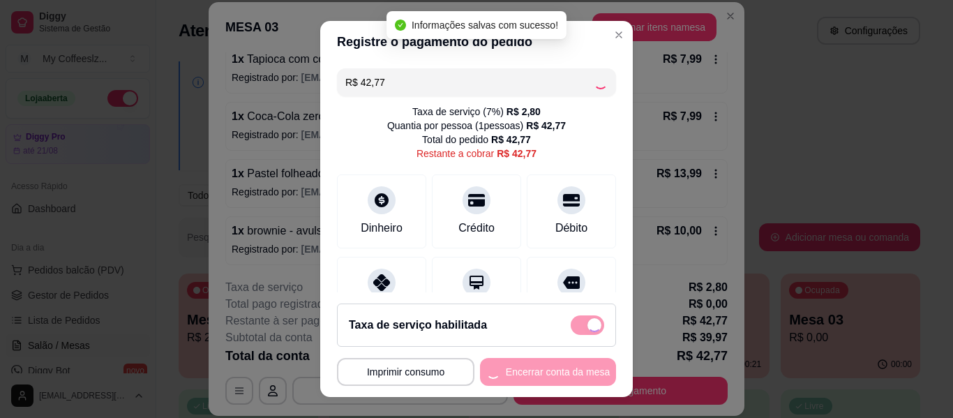
type input "R$ 0,00"
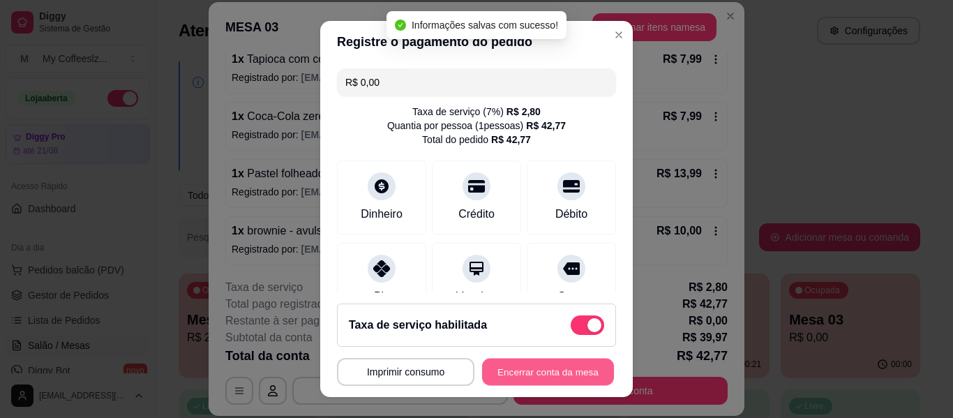
click at [503, 371] on button "Encerrar conta da mesa" at bounding box center [548, 372] width 132 height 27
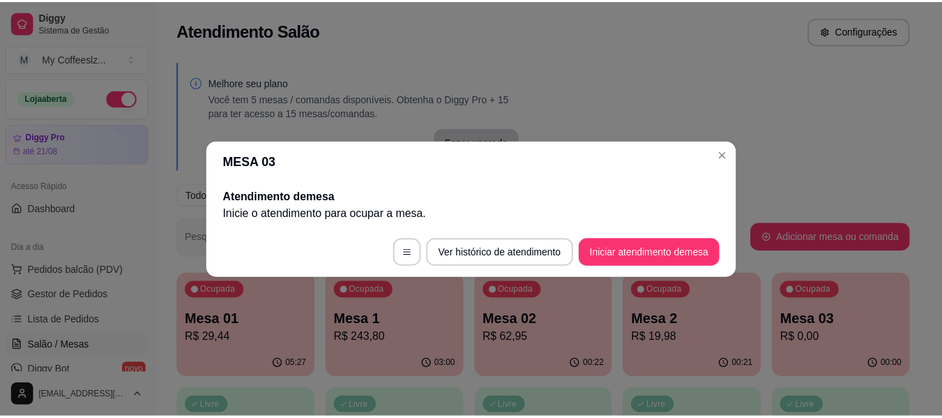
scroll to position [0, 0]
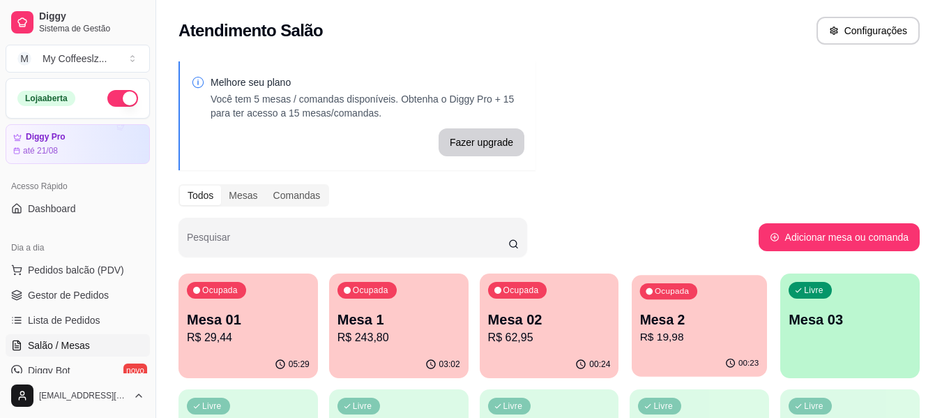
click at [690, 331] on p "R$ 19,98" at bounding box center [699, 337] width 119 height 16
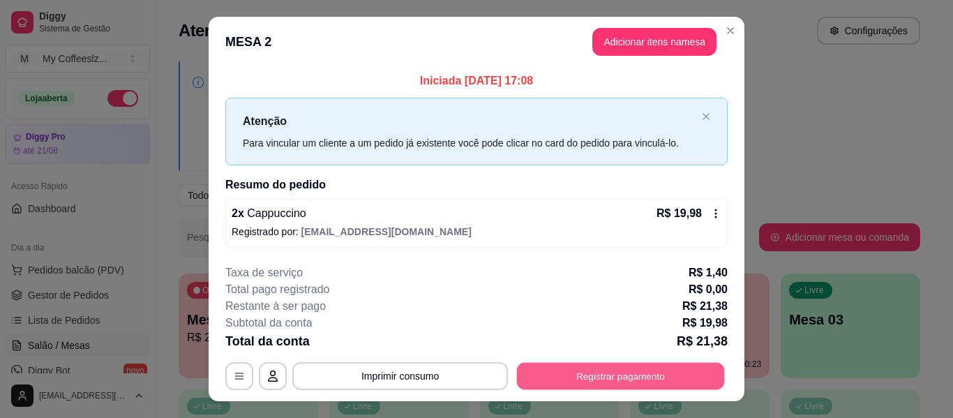
click at [592, 368] on button "Registrar pagamento" at bounding box center [621, 376] width 208 height 27
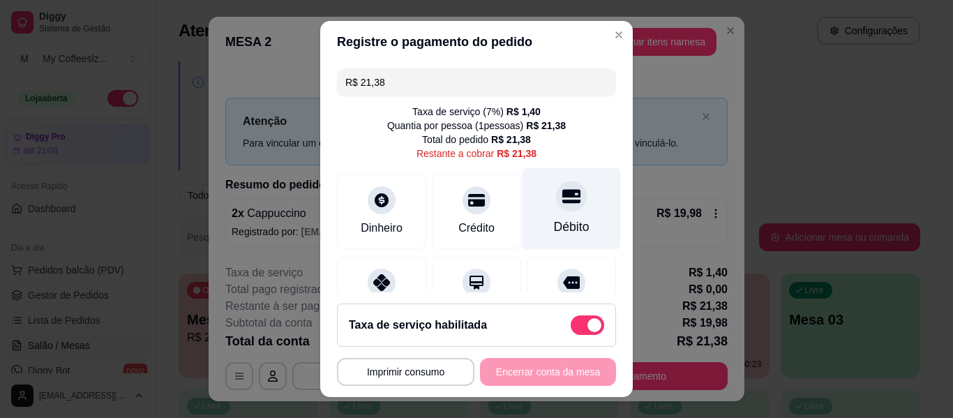
click at [562, 200] on icon at bounding box center [571, 196] width 18 height 14
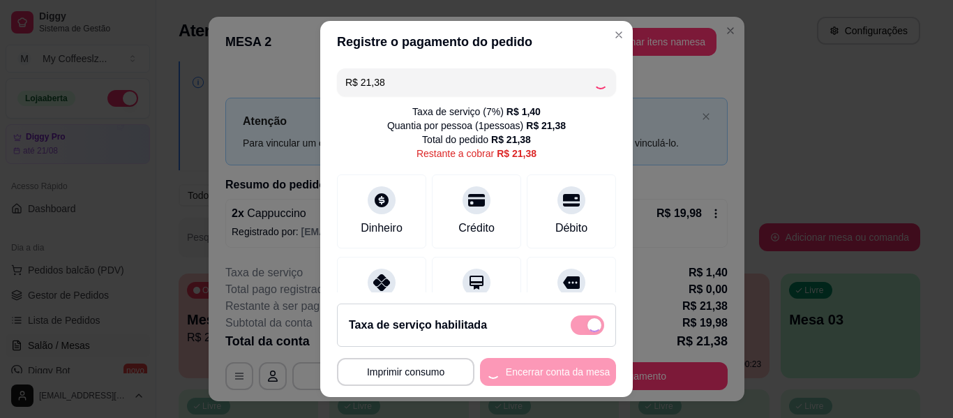
type input "R$ 0,00"
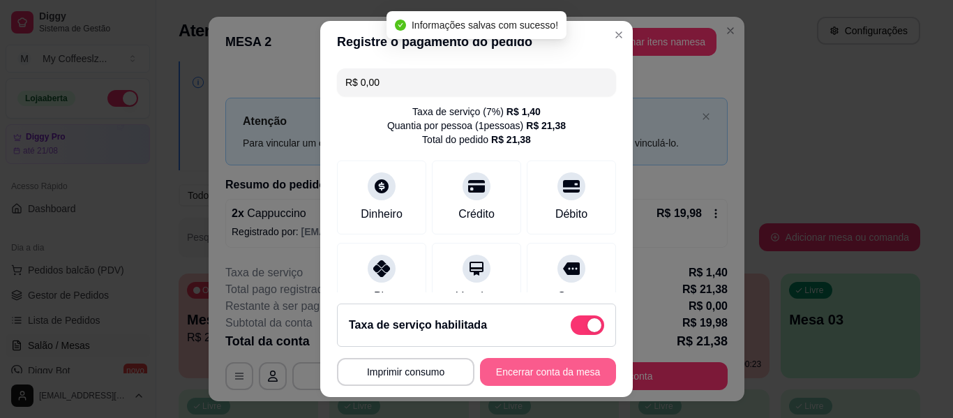
click at [538, 368] on button "Encerrar conta da mesa" at bounding box center [548, 372] width 136 height 28
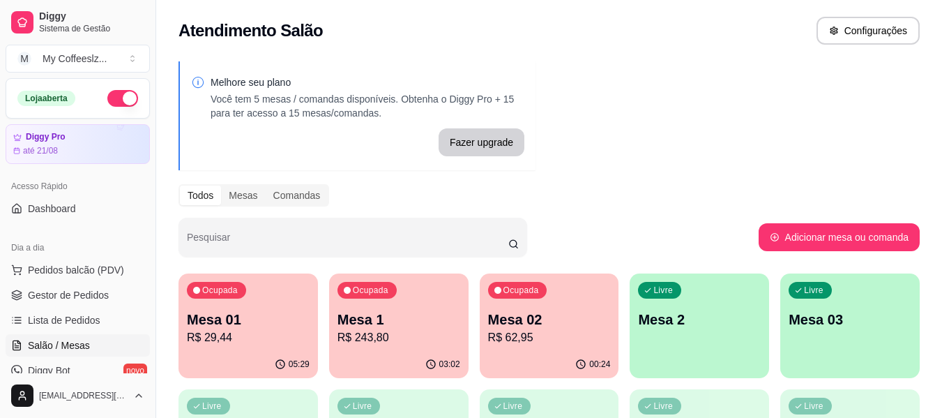
click at [697, 307] on div "Livre Mesa 2" at bounding box center [699, 317] width 139 height 88
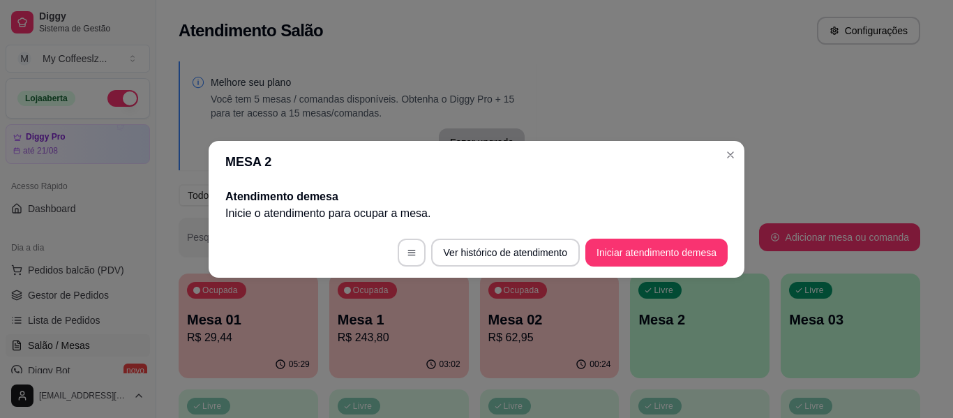
click at [681, 65] on div "Melhore seu plano Você tem 5 mesas / comandas disponíveis. Obtenha o Diggy Pro …" at bounding box center [549, 397] width 786 height 689
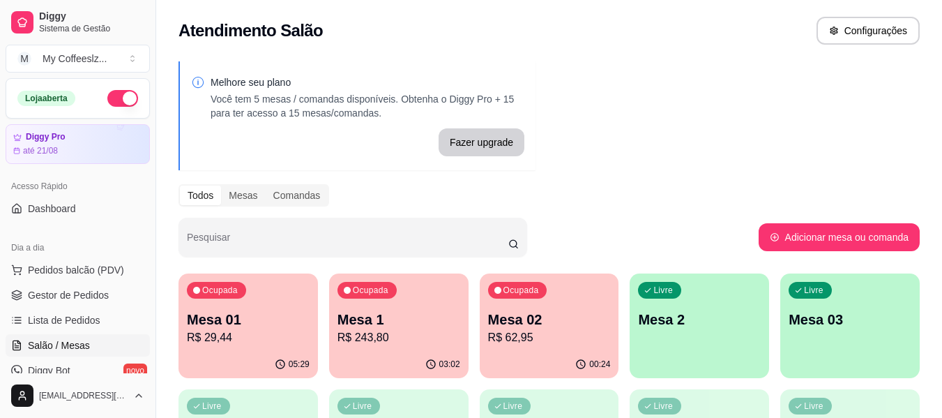
click at [559, 334] on p "R$ 62,95" at bounding box center [549, 337] width 123 height 17
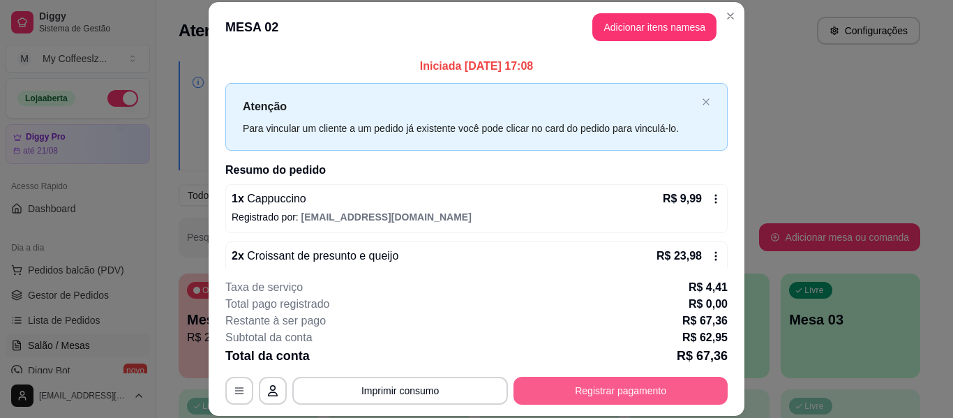
click at [553, 387] on button "Registrar pagamento" at bounding box center [620, 391] width 214 height 28
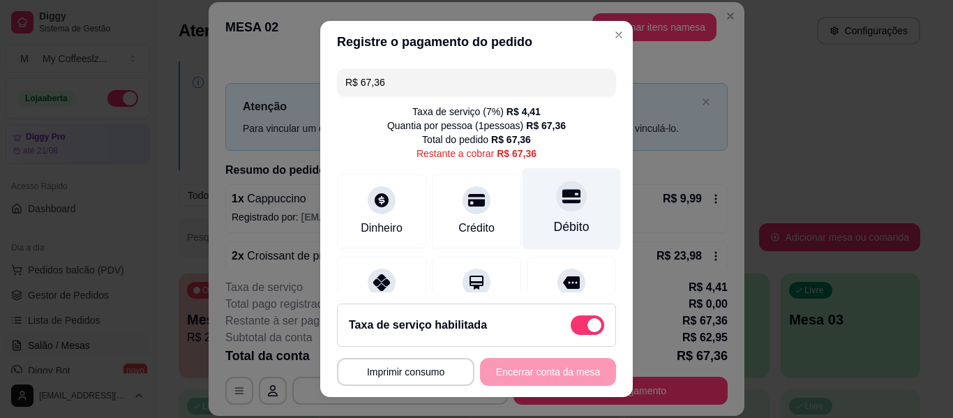
click at [527, 225] on div "Débito" at bounding box center [571, 209] width 98 height 82
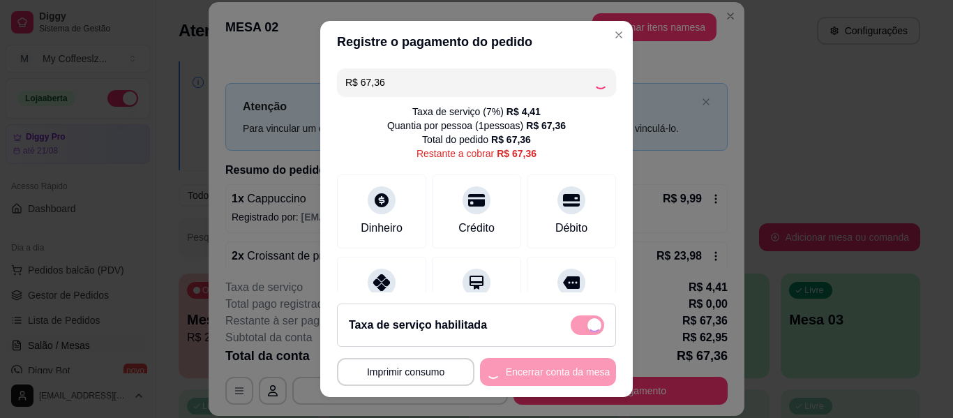
type input "R$ 0,00"
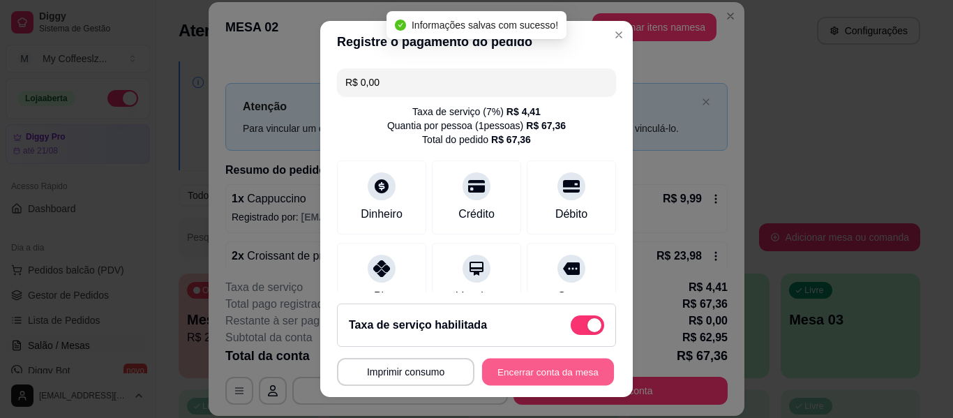
click at [499, 367] on button "Encerrar conta da mesa" at bounding box center [548, 372] width 132 height 27
